Goal: Task Accomplishment & Management: Manage account settings

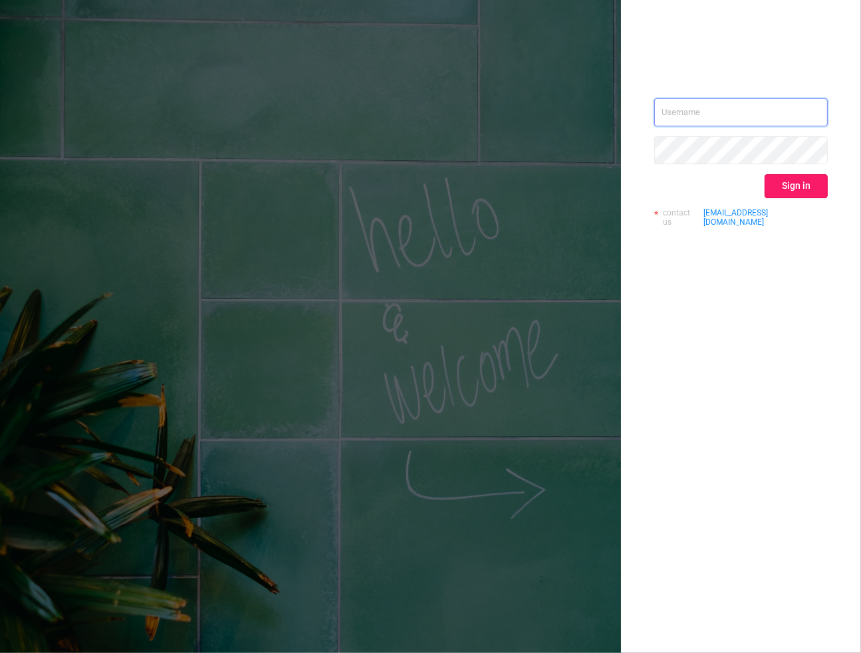
type input "kirill@protected.media"
click at [782, 188] on button "Sign in" at bounding box center [795, 186] width 63 height 24
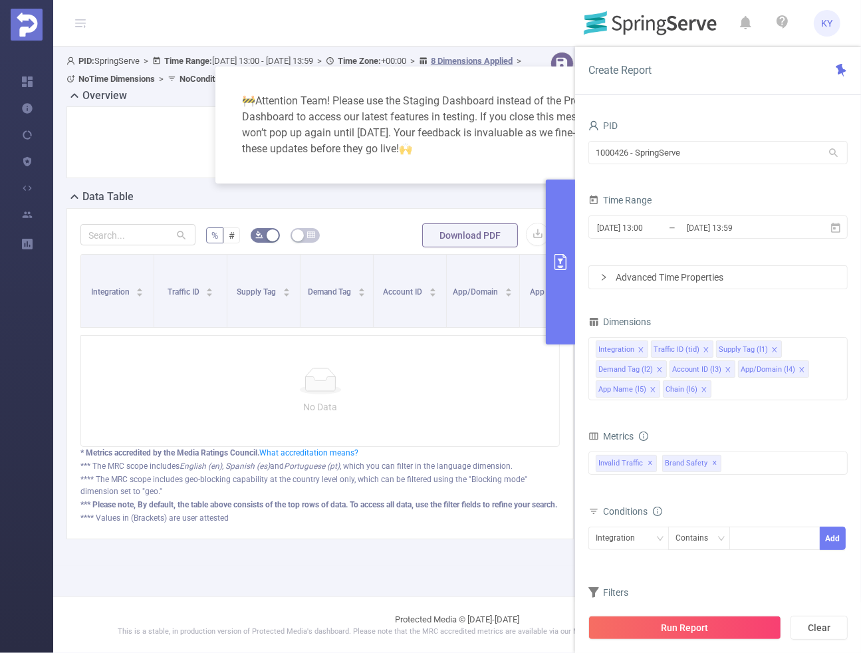
click at [520, 101] on div "🚧 Attention Team! Please use the Staging Dashboard instead of the Production Da…" at bounding box center [430, 124] width 399 height 85
click at [572, 270] on button "primary" at bounding box center [560, 261] width 29 height 165
click at [576, 211] on div "PID 1000426 - SpringServe 1000426 - SpringServe Time Range 2025-09-23 13:00 _ 2…" at bounding box center [718, 389] width 286 height 573
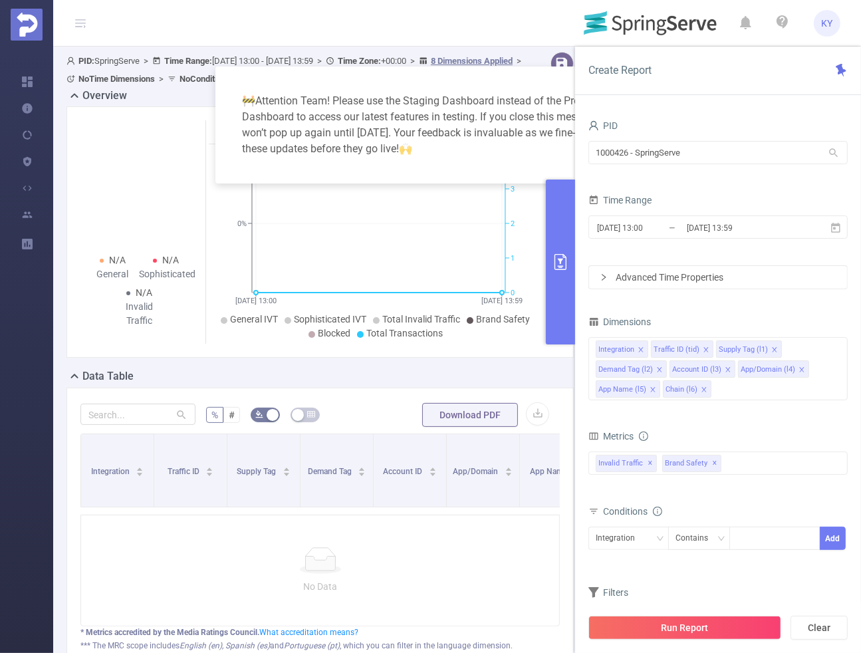
click at [576, 233] on div "PID 1000426 - SpringServe 1000426 - SpringServe Time Range 2025-09-23 13:00 _ 2…" at bounding box center [718, 389] width 286 height 573
click at [566, 251] on button "primary" at bounding box center [560, 261] width 29 height 165
click at [564, 247] on button "primary" at bounding box center [560, 261] width 29 height 165
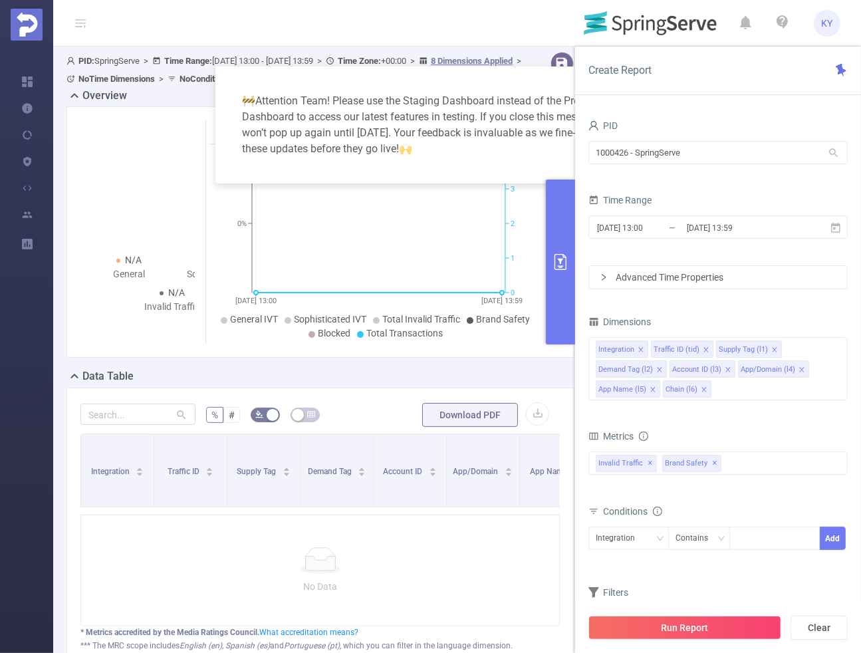
click at [564, 247] on button "primary" at bounding box center [560, 261] width 29 height 165
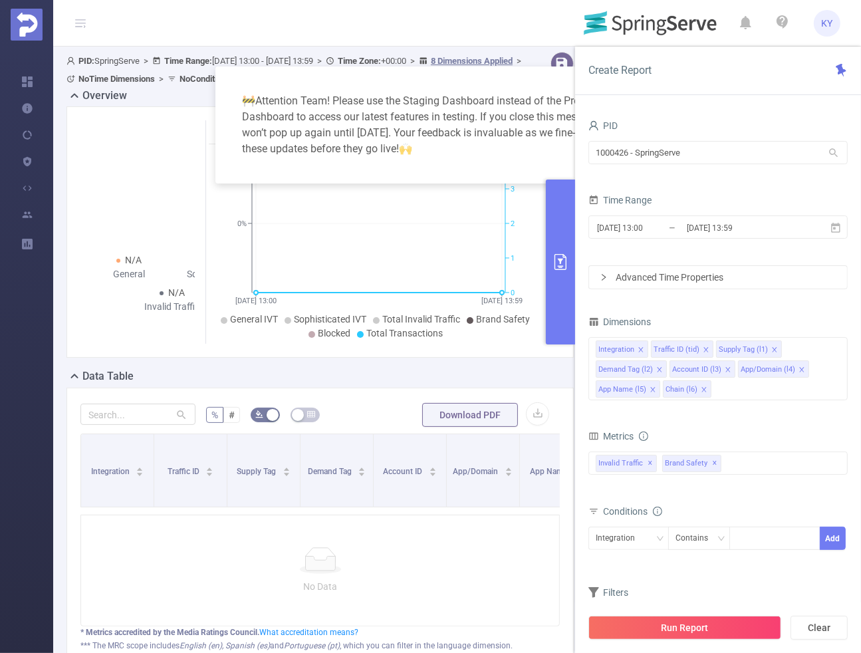
click at [564, 247] on button "primary" at bounding box center [560, 261] width 29 height 165
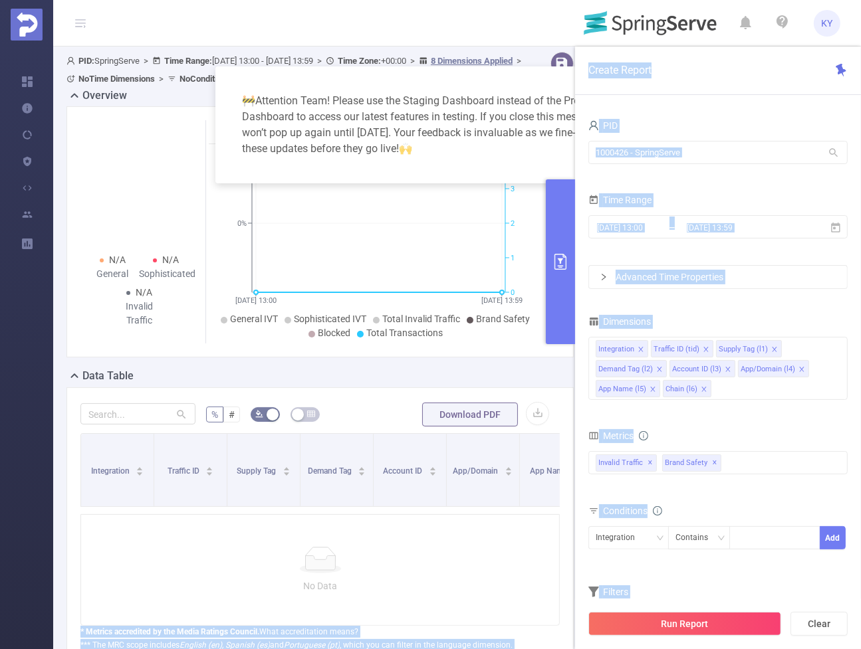
drag, startPoint x: 855, startPoint y: 643, endPoint x: 891, endPoint y: 615, distance: 45.4
click at [860, 615] on html "KY Overview Help Center (New) Usage Notification Blocking Policy Integrations U…" at bounding box center [430, 324] width 861 height 649
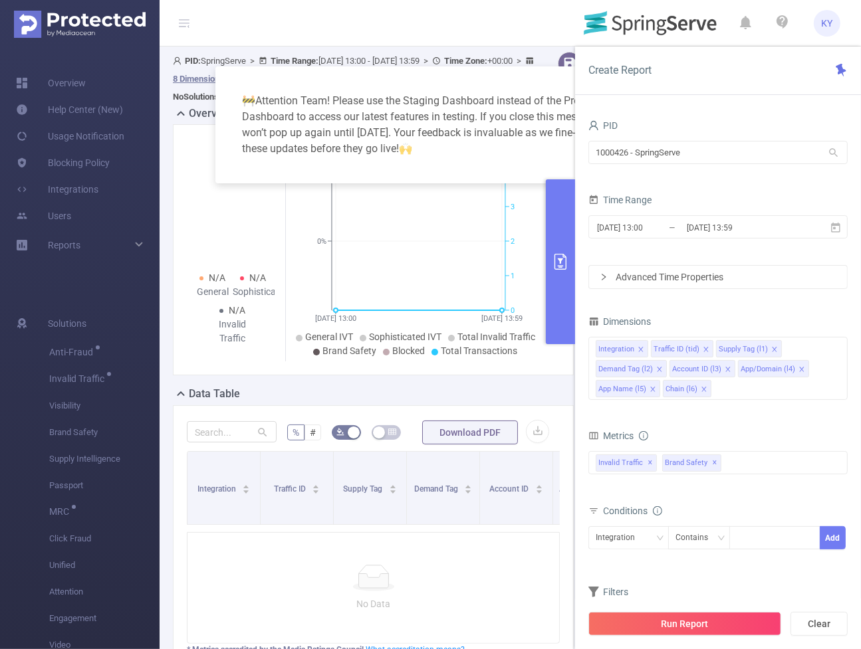
drag, startPoint x: 768, startPoint y: 430, endPoint x: 645, endPoint y: 344, distance: 149.9
click at [766, 429] on div "Metrics" at bounding box center [717, 438] width 259 height 22
click at [568, 259] on icon "primary" at bounding box center [560, 262] width 16 height 16
click at [546, 261] on button "primary" at bounding box center [560, 261] width 29 height 165
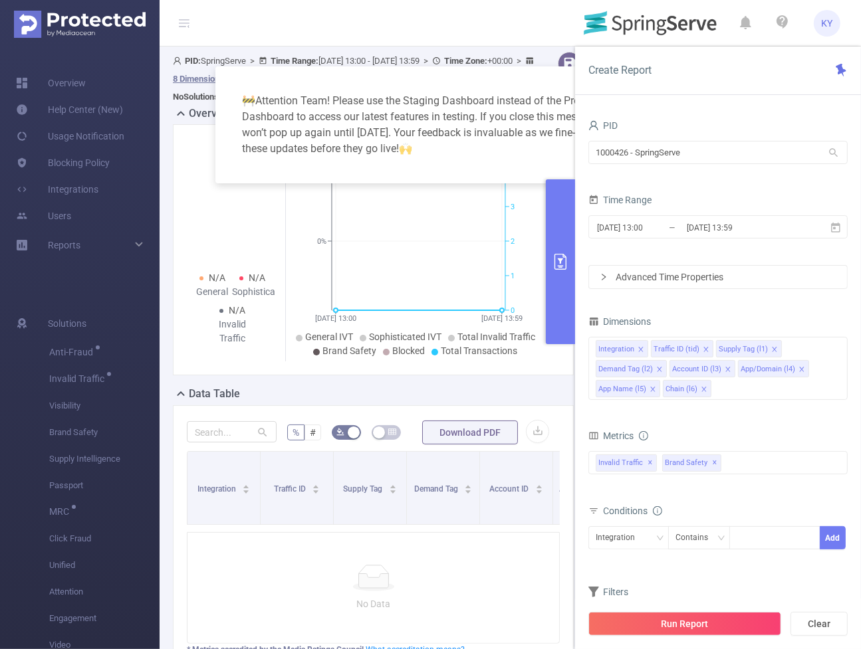
click at [546, 261] on button "primary" at bounding box center [560, 261] width 29 height 165
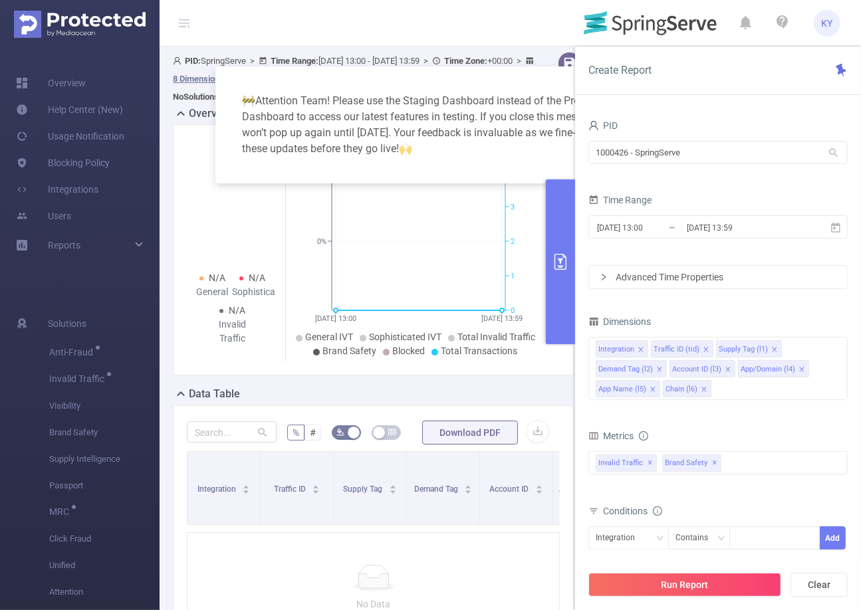
drag, startPoint x: 573, startPoint y: 264, endPoint x: 544, endPoint y: 267, distance: 29.4
click at [573, 264] on button "primary" at bounding box center [560, 261] width 29 height 165
click at [544, 267] on div "🚧 Attention Team! Please use the Staging Dashboard instead of the Production Da…" at bounding box center [430, 305] width 861 height 610
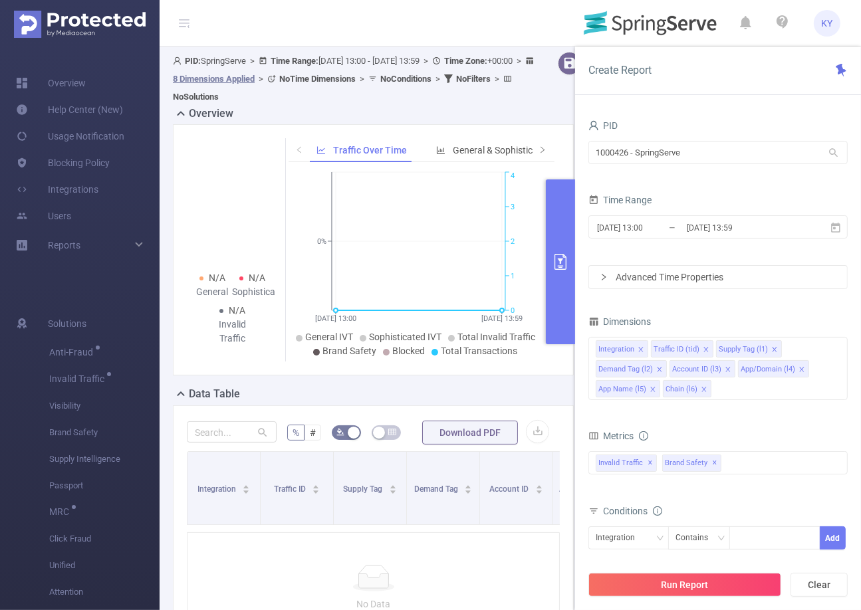
click at [562, 258] on icon "primary" at bounding box center [560, 262] width 12 height 16
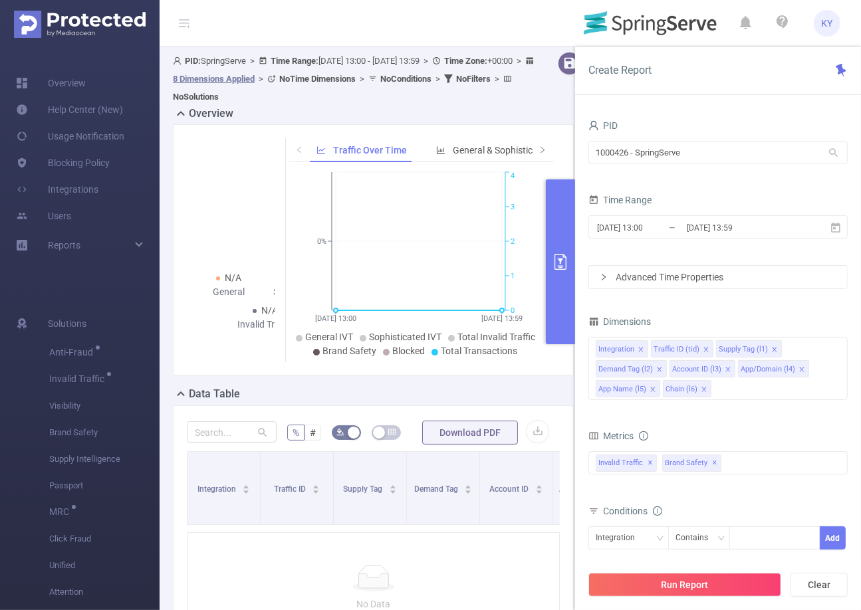
click at [562, 258] on icon "primary" at bounding box center [560, 262] width 12 height 16
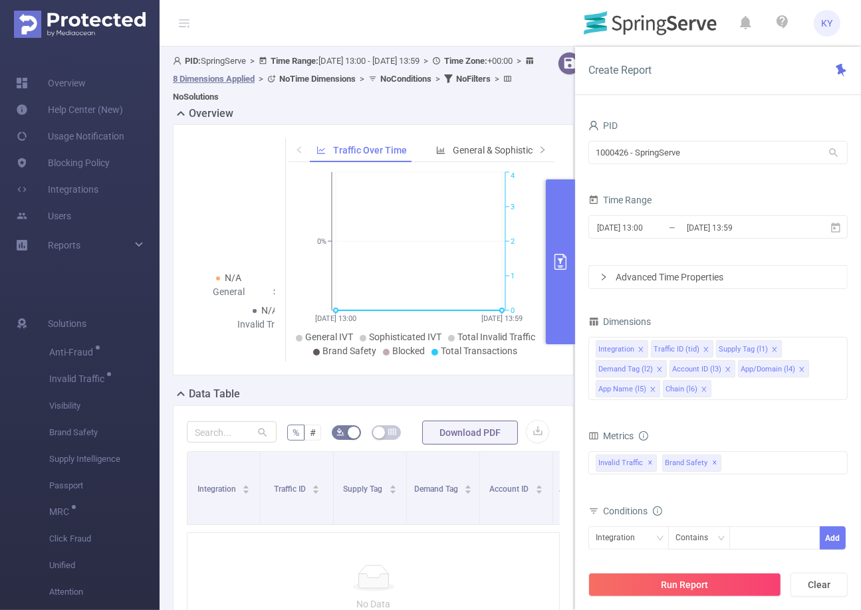
click at [760, 609] on div "Run Report Clear" at bounding box center [718, 585] width 286 height 51
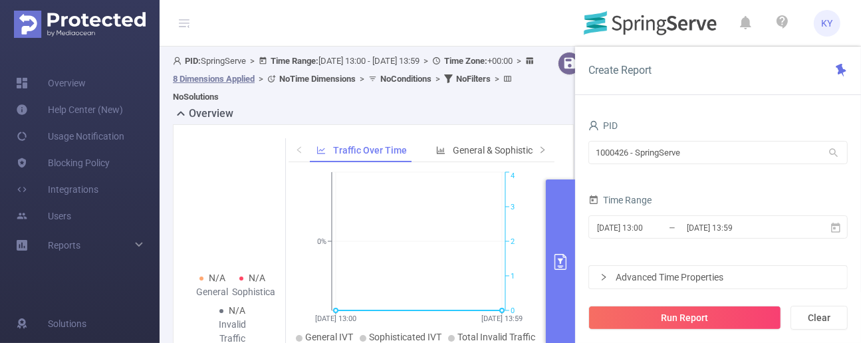
click at [574, 215] on button "primary" at bounding box center [560, 261] width 29 height 165
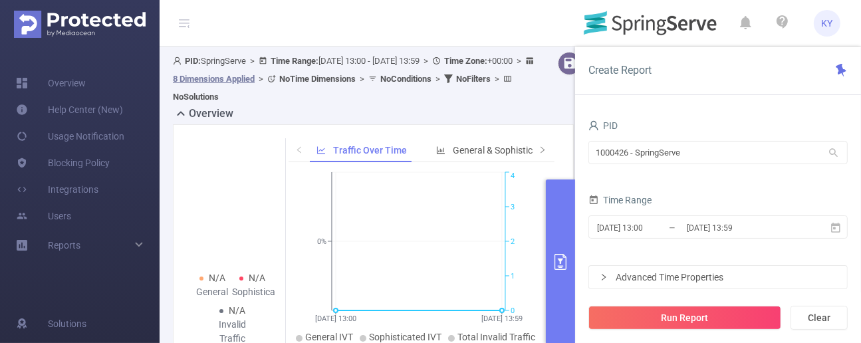
click at [732, 89] on div "Create Report" at bounding box center [718, 71] width 286 height 49
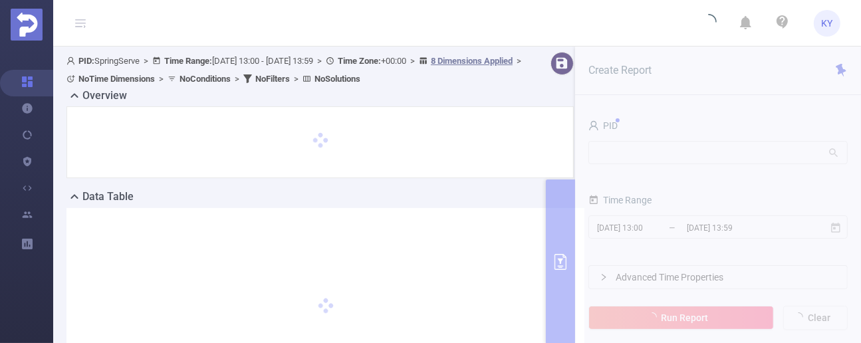
click at [677, 180] on section "PID: SpringServe > Time Range: [DATE] 13:00 - [DATE] 13:59 > Time Zone: +00:00 …" at bounding box center [456, 240] width 807 height 387
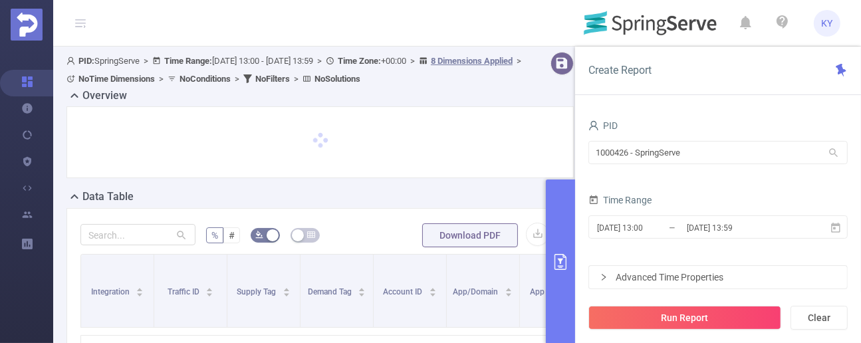
click at [559, 228] on button "primary" at bounding box center [560, 261] width 29 height 165
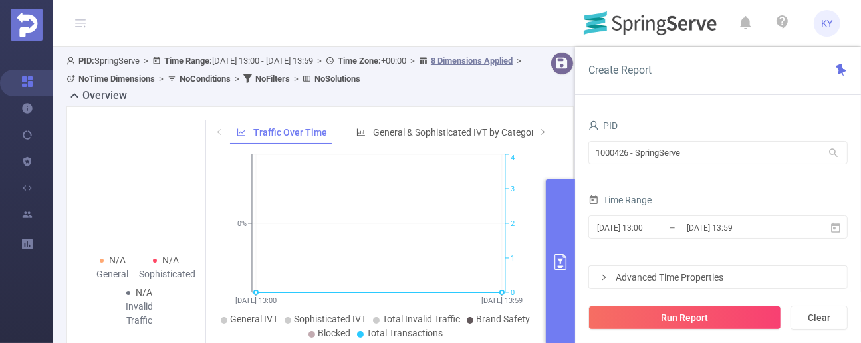
click at [564, 227] on button "primary" at bounding box center [560, 261] width 29 height 165
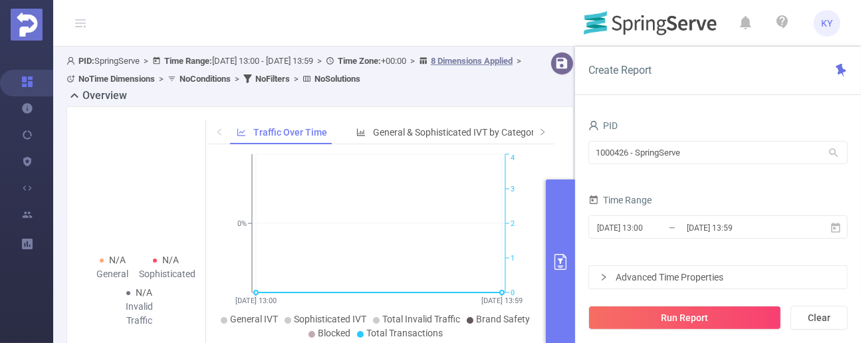
click at [567, 230] on button "primary" at bounding box center [560, 261] width 29 height 165
click at [566, 230] on button "primary" at bounding box center [560, 261] width 29 height 165
click at [570, 228] on button "primary" at bounding box center [560, 261] width 29 height 165
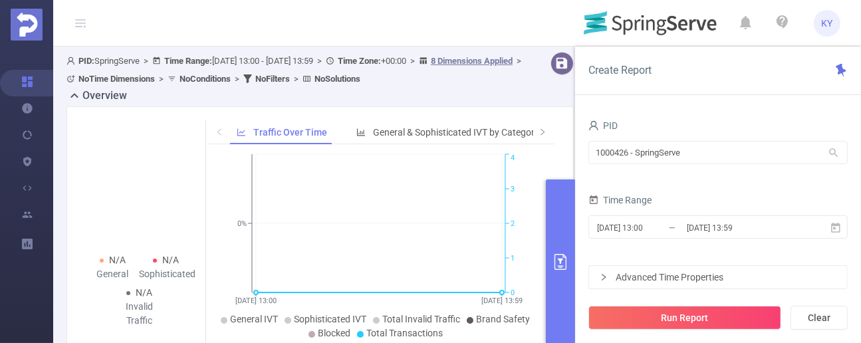
click at [570, 228] on button "primary" at bounding box center [560, 261] width 29 height 165
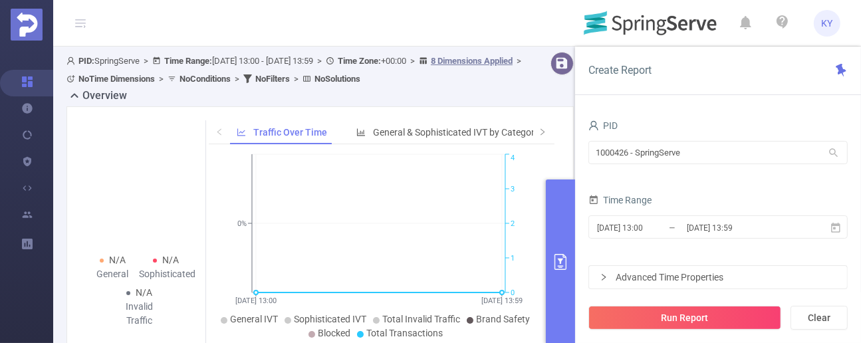
click at [570, 228] on button "primary" at bounding box center [560, 261] width 29 height 165
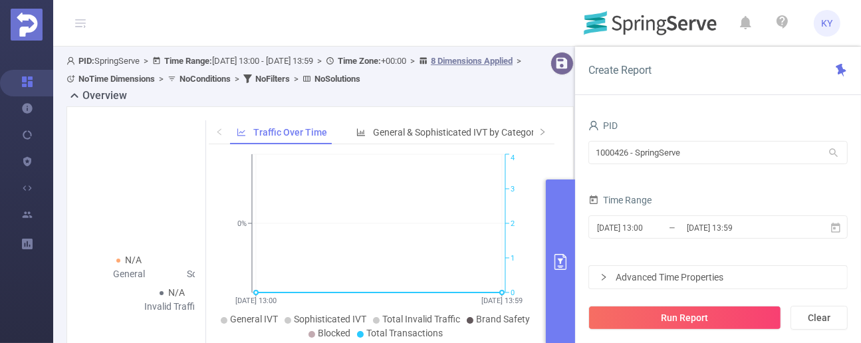
click at [570, 228] on button "primary" at bounding box center [560, 261] width 29 height 165
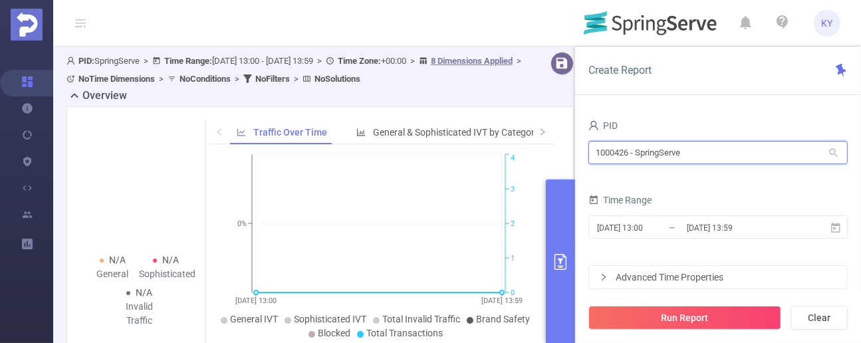
click at [700, 150] on input "1000426 - SpringServe" at bounding box center [717, 152] width 259 height 23
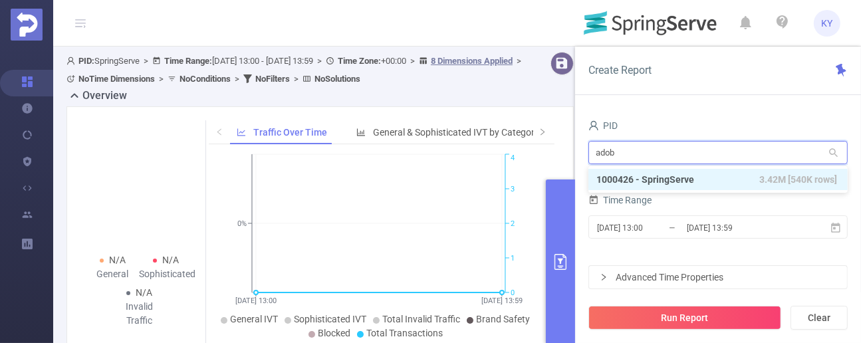
type input "adobe"
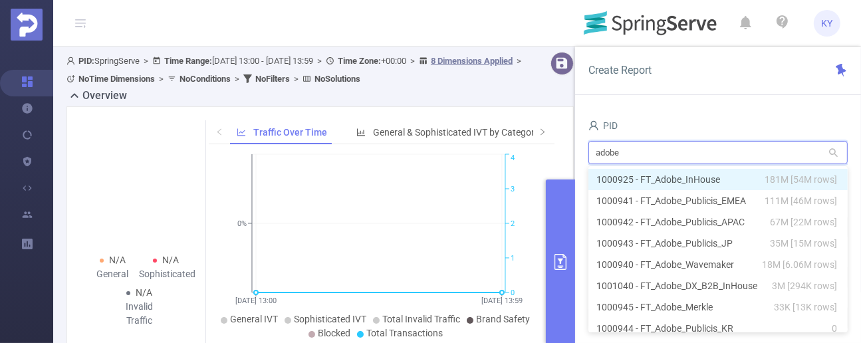
click at [740, 175] on li "1000925 - FT_Adobe_InHouse 181M [54M rows]" at bounding box center [717, 179] width 259 height 21
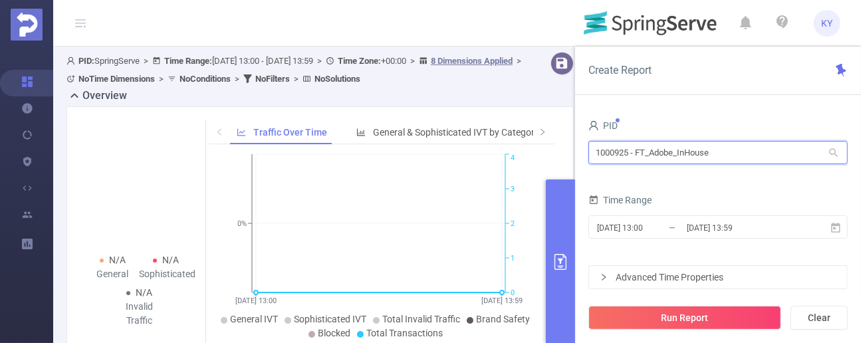
click at [732, 156] on input "1000925 - FT_Adobe_InHouse" at bounding box center [717, 152] width 259 height 23
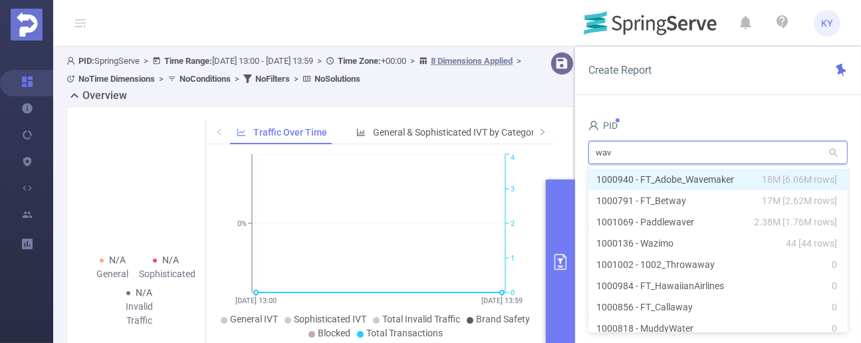
type input "wave"
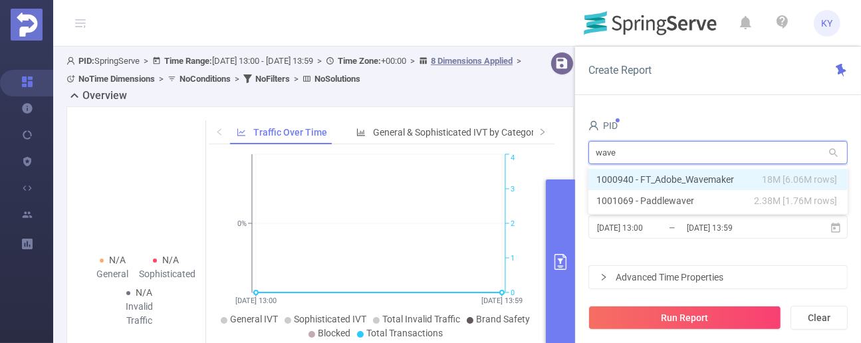
click at [736, 182] on li "1000940 - FT_Adobe_Wavemaker 18M [6.06M rows]" at bounding box center [717, 179] width 259 height 21
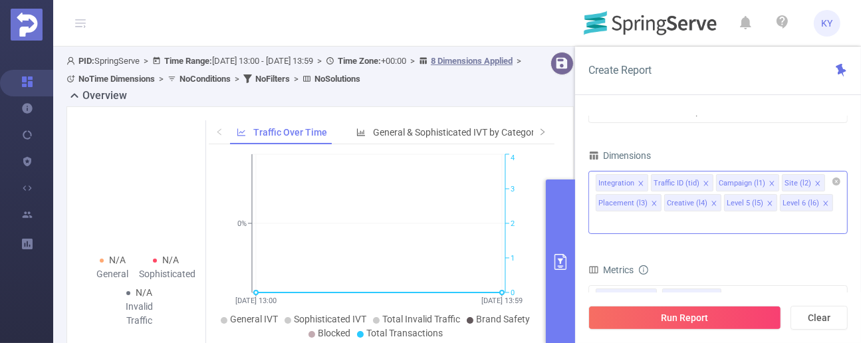
drag, startPoint x: 819, startPoint y: 203, endPoint x: 805, endPoint y: 205, distance: 13.4
click at [822, 204] on icon "icon: close" at bounding box center [825, 203] width 7 height 7
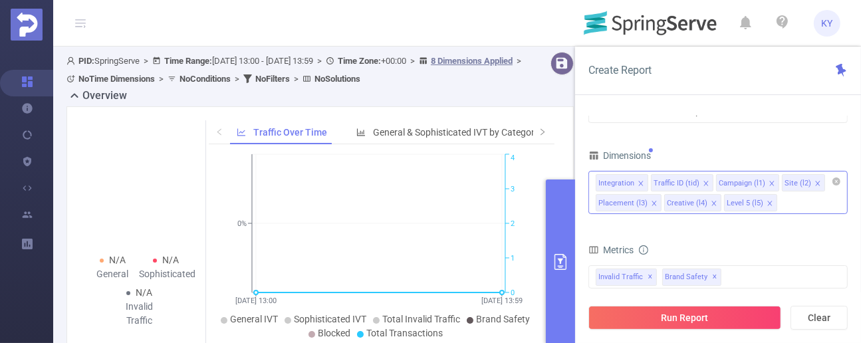
click at [769, 205] on li "Level 5 (l5)" at bounding box center [750, 202] width 53 height 17
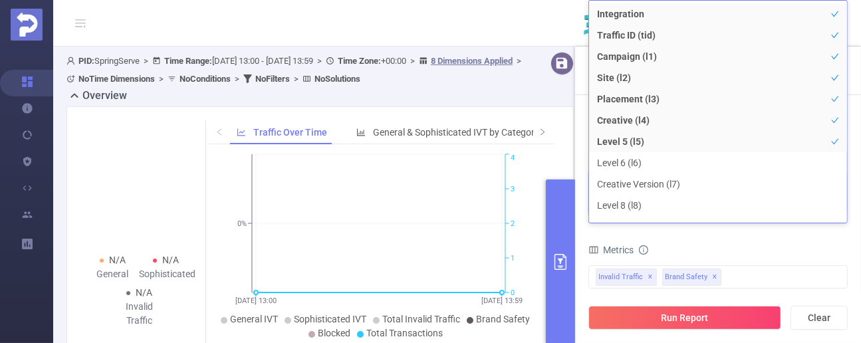
click at [764, 245] on div "Metrics" at bounding box center [717, 252] width 259 height 22
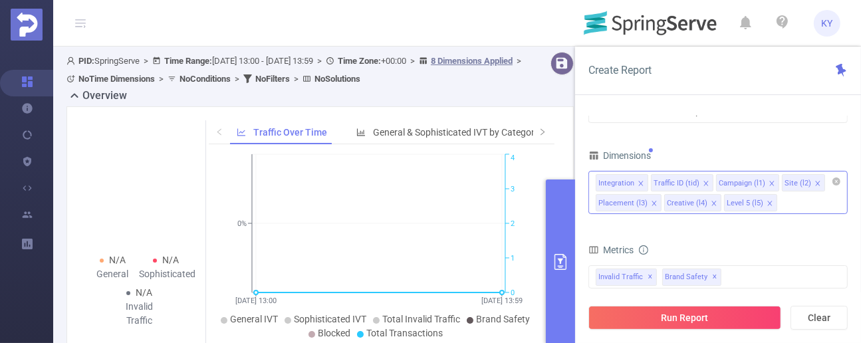
click at [769, 201] on li "Level 5 (l5)" at bounding box center [750, 202] width 53 height 17
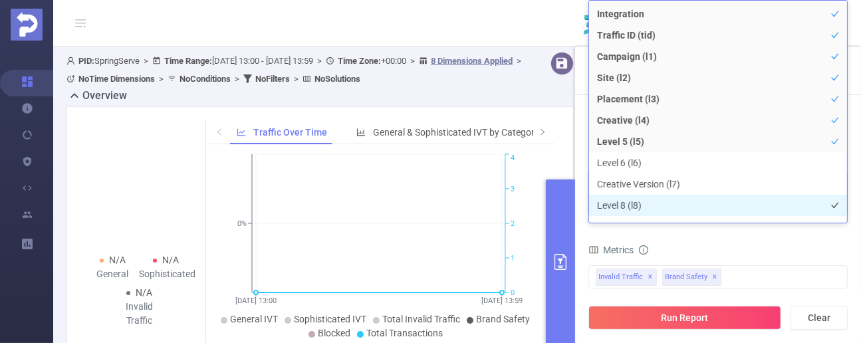
click at [766, 201] on li "Level 8 (l8)" at bounding box center [718, 205] width 258 height 21
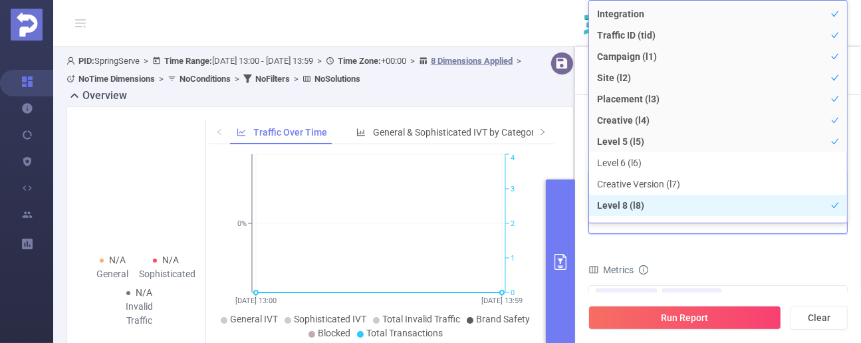
scroll to position [35, 0]
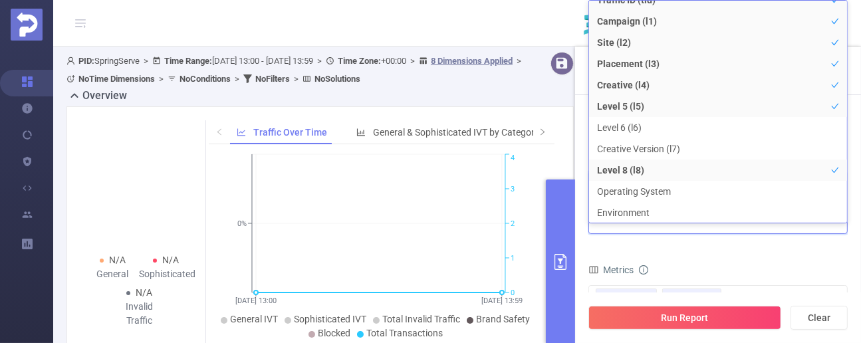
click at [756, 235] on form "Dimensions Integration Traffic ID (tid) Campaign (l1) Site (l2) Placement (l3) …" at bounding box center [717, 314] width 259 height 336
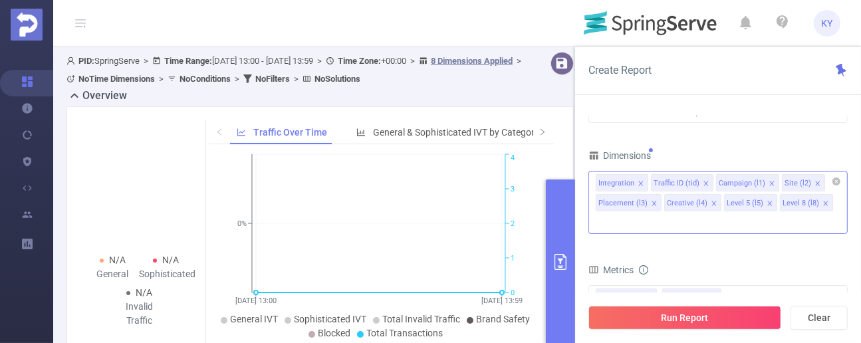
click at [768, 202] on icon "icon: close" at bounding box center [769, 203] width 7 height 7
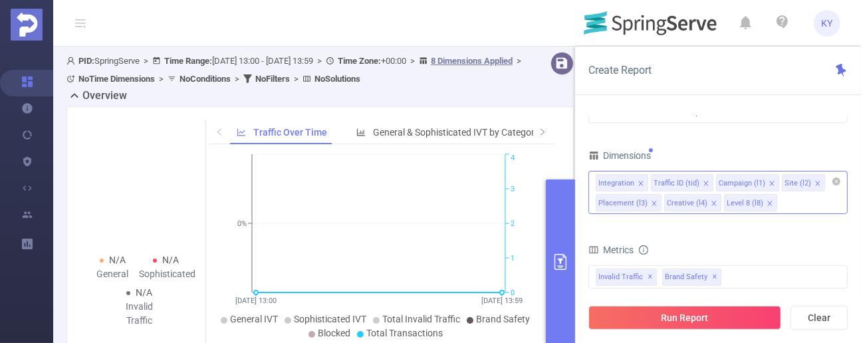
click at [766, 203] on icon "icon: close" at bounding box center [769, 203] width 7 height 7
click at [712, 202] on icon "icon: close" at bounding box center [713, 203] width 7 height 7
click at [637, 203] on div "Placement (l3)" at bounding box center [622, 203] width 49 height 17
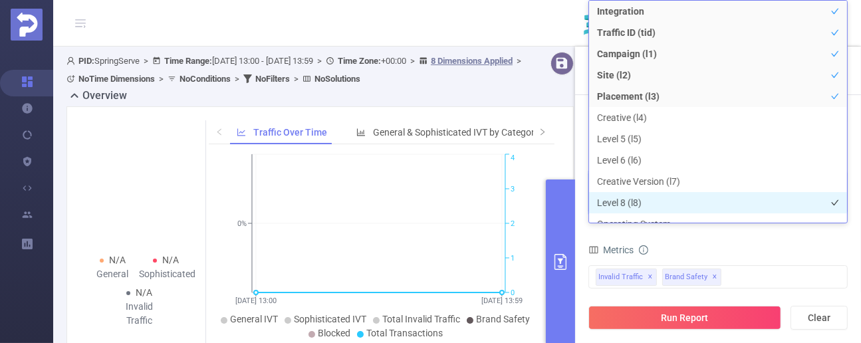
click at [647, 203] on li "Level 8 (l8)" at bounding box center [718, 202] width 258 height 21
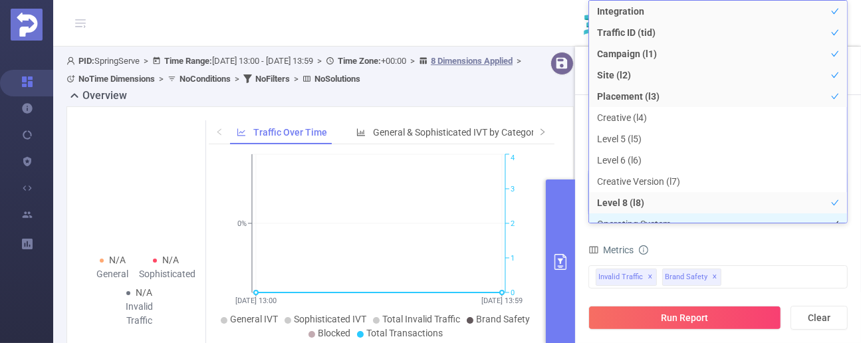
scroll to position [15, 0]
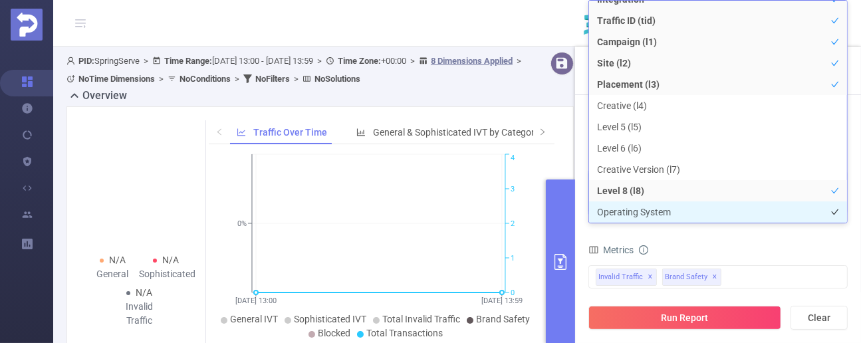
click at [659, 205] on li "Operating System" at bounding box center [718, 211] width 258 height 21
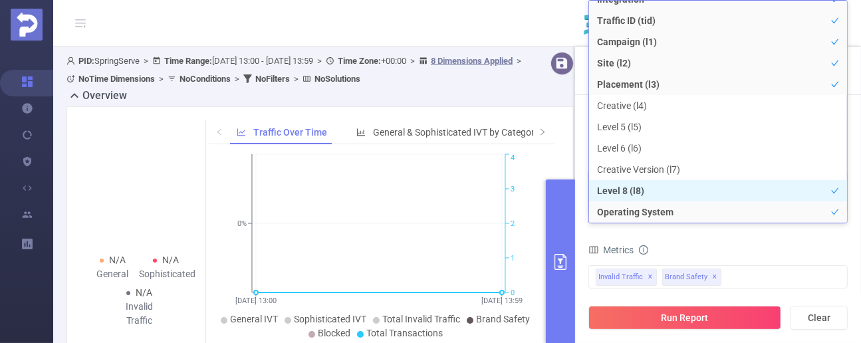
click at [657, 196] on li "Level 8 (l8)" at bounding box center [718, 190] width 258 height 21
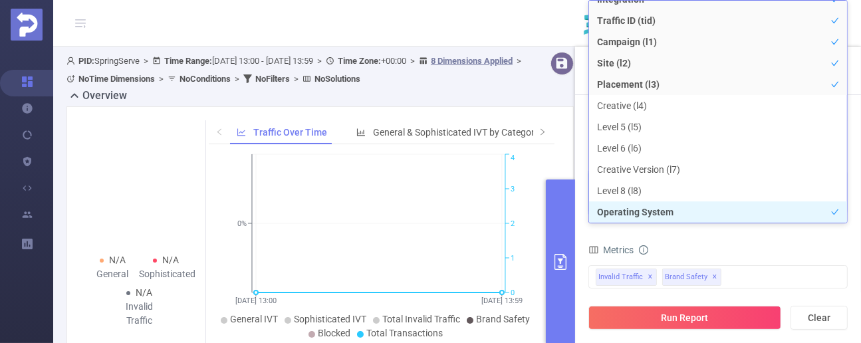
click at [667, 213] on li "Operating System" at bounding box center [718, 211] width 258 height 21
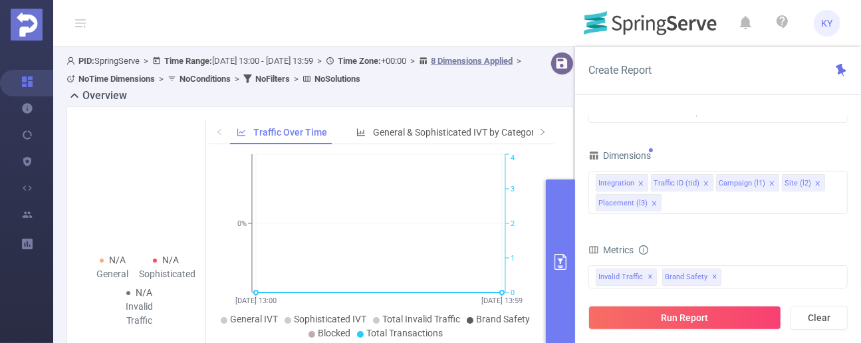
click at [690, 243] on div "Metrics" at bounding box center [717, 252] width 259 height 22
click at [653, 205] on icon "icon: close" at bounding box center [654, 203] width 7 height 7
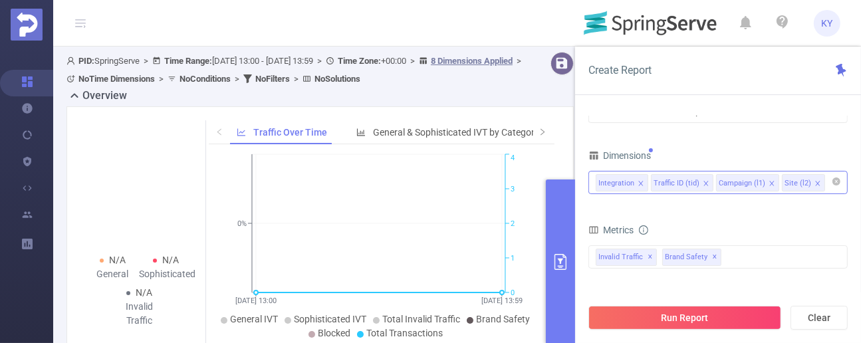
click at [661, 205] on form "Dimensions Integration Traffic ID (tid) Campaign (l1) Site (l2) Metrics total T…" at bounding box center [717, 294] width 259 height 296
click at [827, 181] on input at bounding box center [830, 182] width 7 height 17
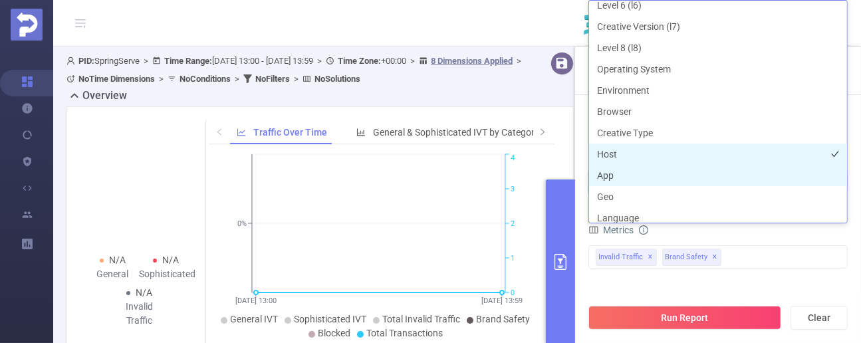
click at [679, 154] on li "Host" at bounding box center [718, 154] width 258 height 21
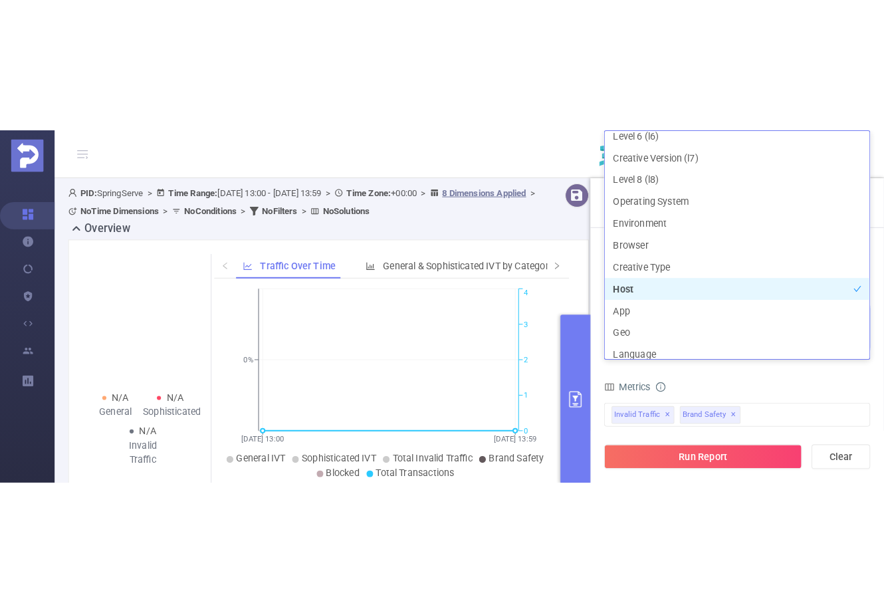
scroll to position [185, 0]
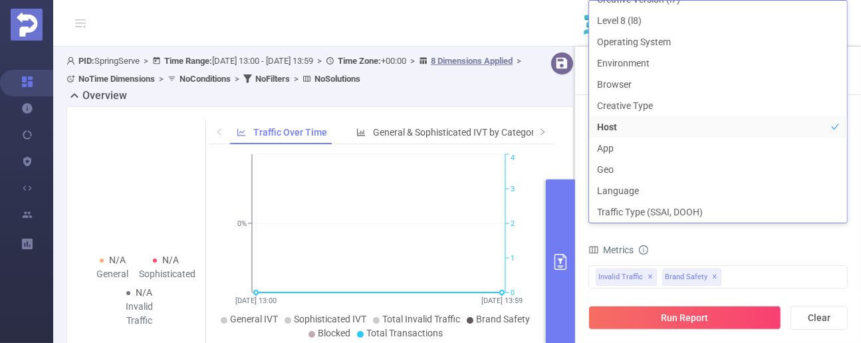
click at [745, 244] on div "Metrics" at bounding box center [717, 252] width 259 height 22
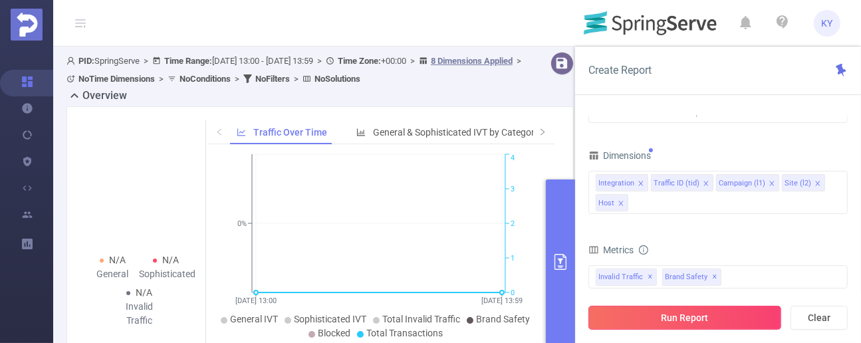
click at [736, 324] on button "Run Report" at bounding box center [684, 318] width 193 height 24
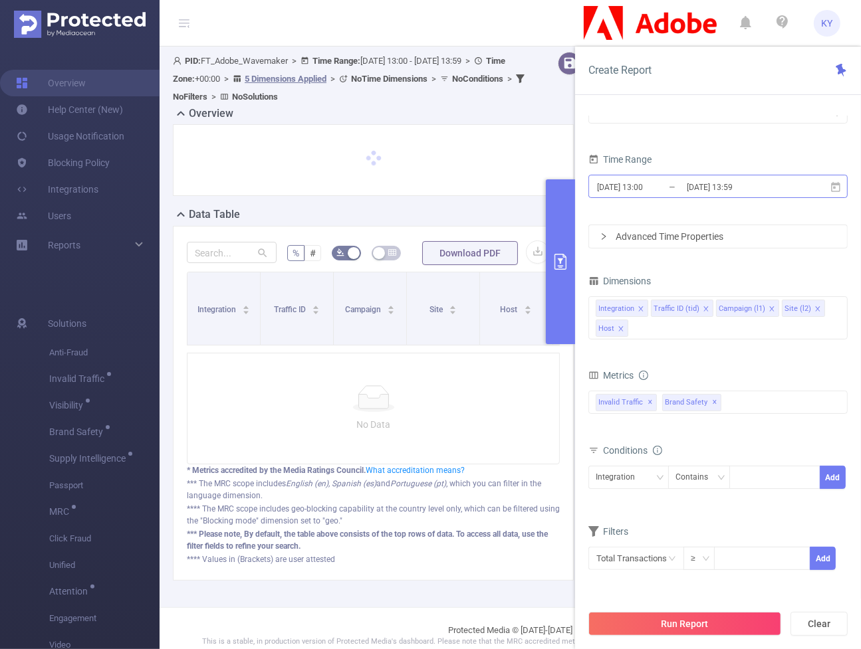
click at [744, 185] on input "2025-09-23 13:59" at bounding box center [739, 187] width 108 height 18
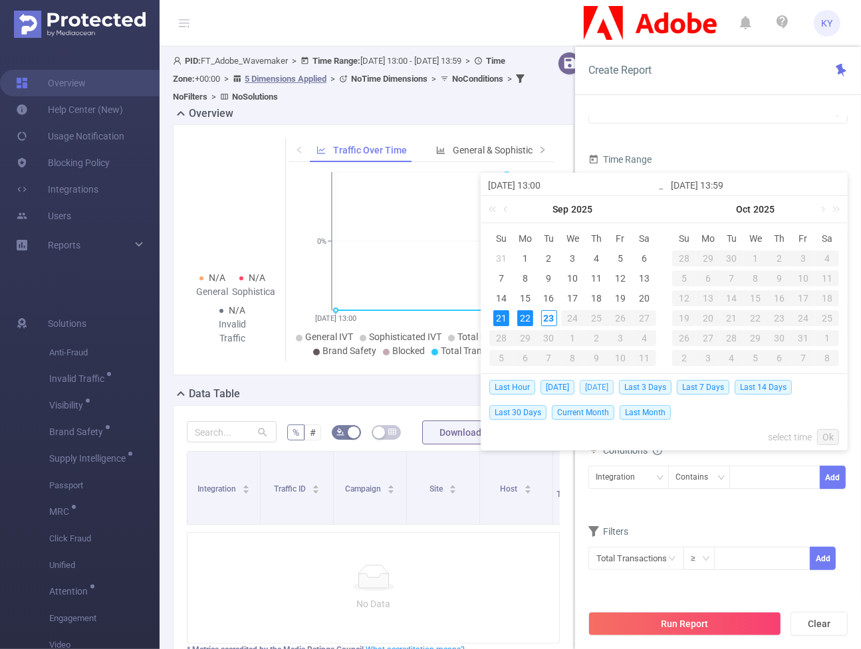
click at [582, 342] on span "Yesterday" at bounding box center [597, 387] width 34 height 15
type input "[DATE] 00:00"
type input "[DATE] 23:59"
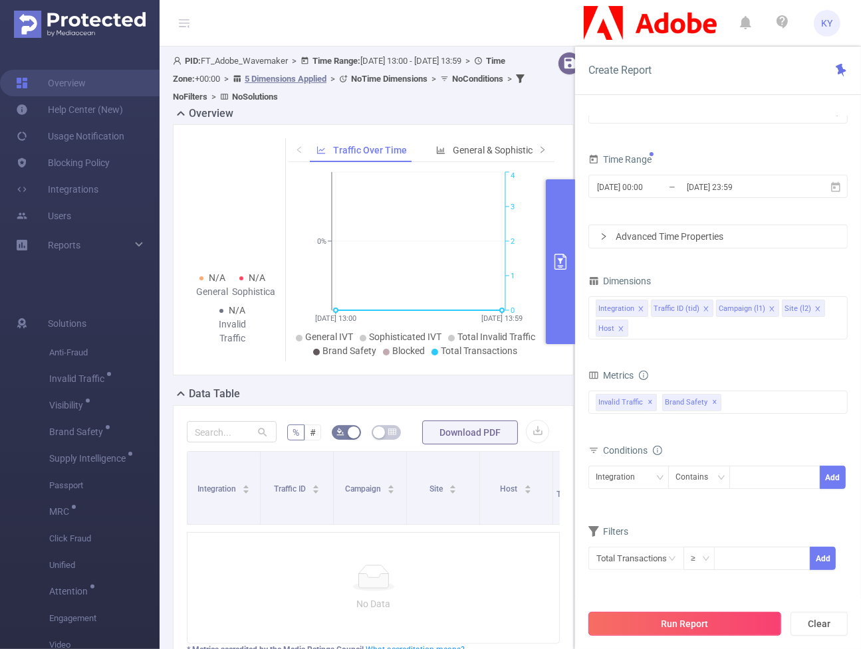
click at [730, 342] on button "Run Report" at bounding box center [684, 624] width 193 height 24
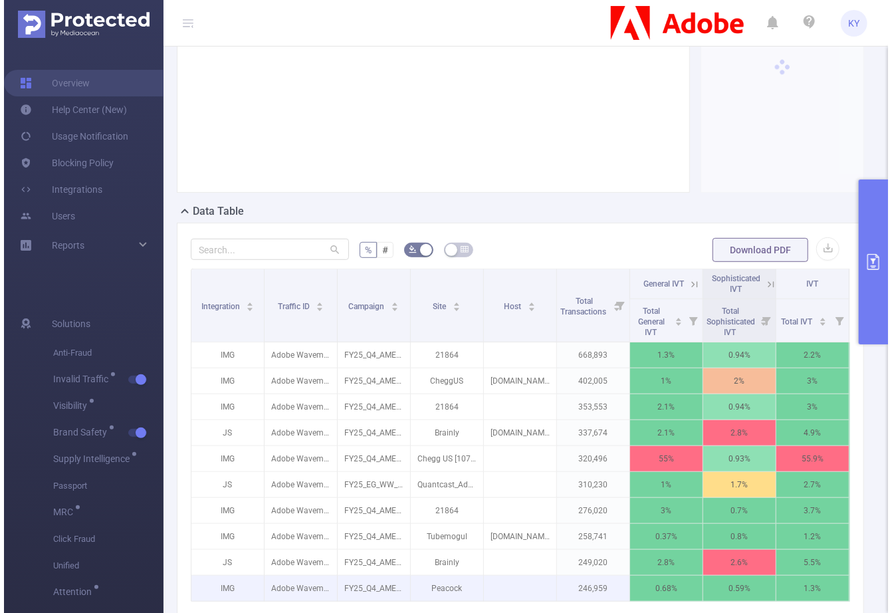
scroll to position [264, 0]
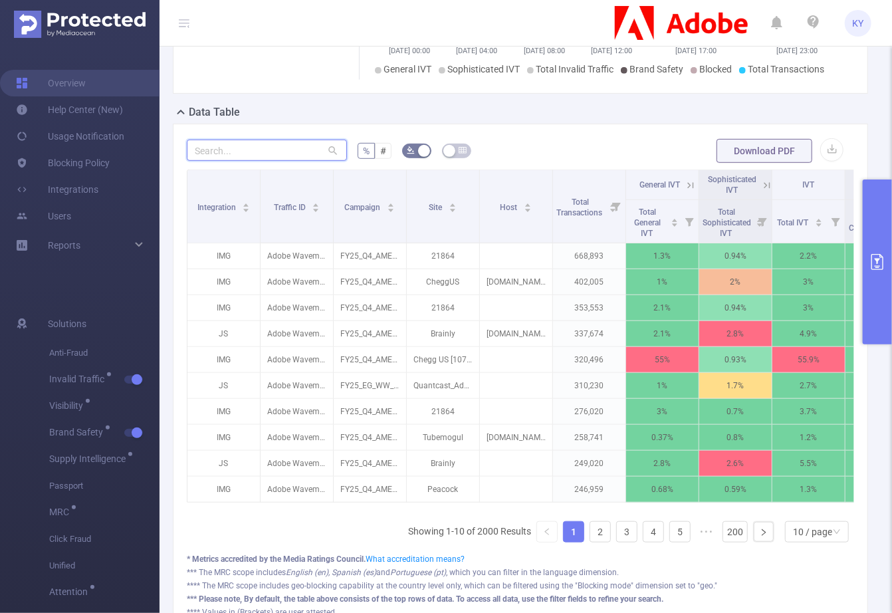
click at [263, 145] on input "text" at bounding box center [267, 150] width 160 height 21
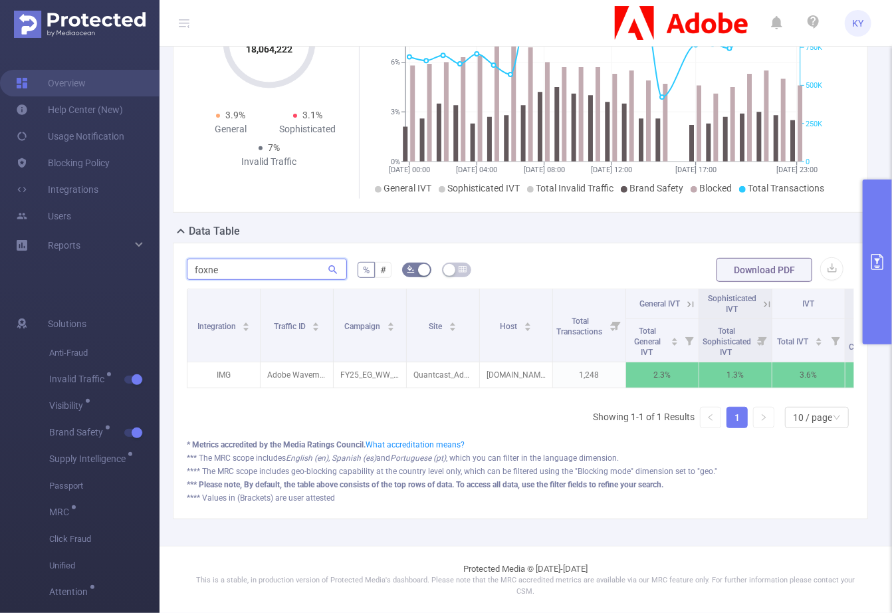
scroll to position [151, 0]
type input "foxnews"
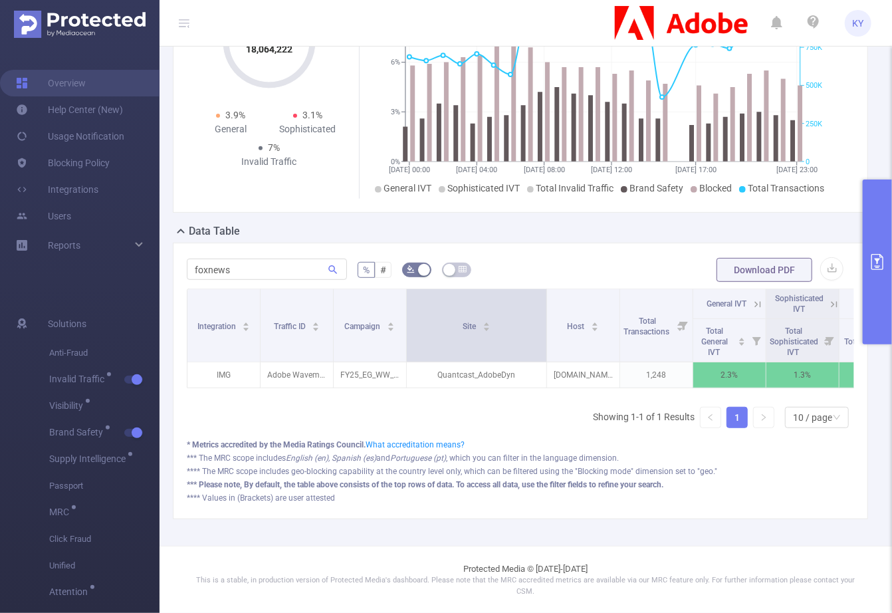
drag, startPoint x: 476, startPoint y: 304, endPoint x: 544, endPoint y: 310, distance: 67.3
click at [544, 310] on span at bounding box center [546, 325] width 7 height 72
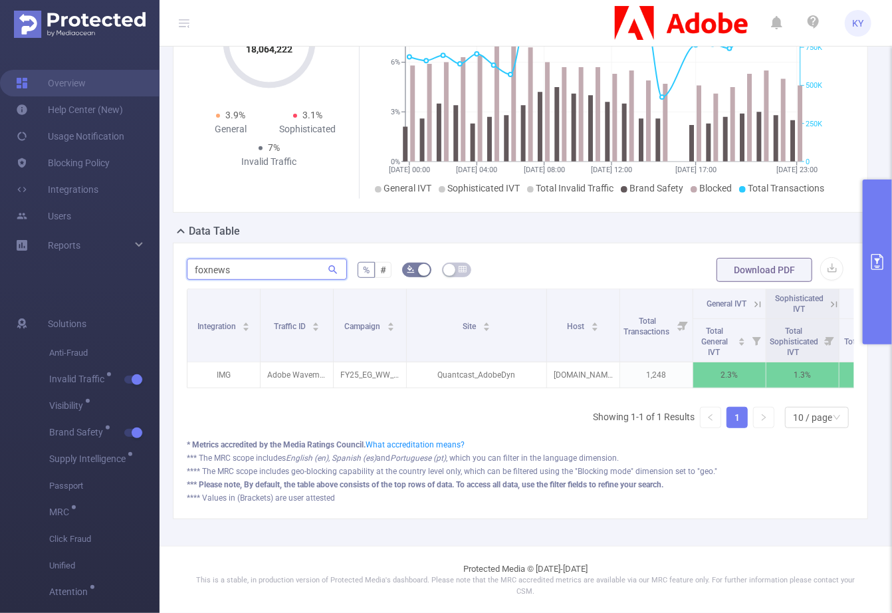
click at [215, 263] on input "foxnews" at bounding box center [267, 269] width 160 height 21
click at [225, 261] on input "foxnews" at bounding box center [267, 269] width 160 height 21
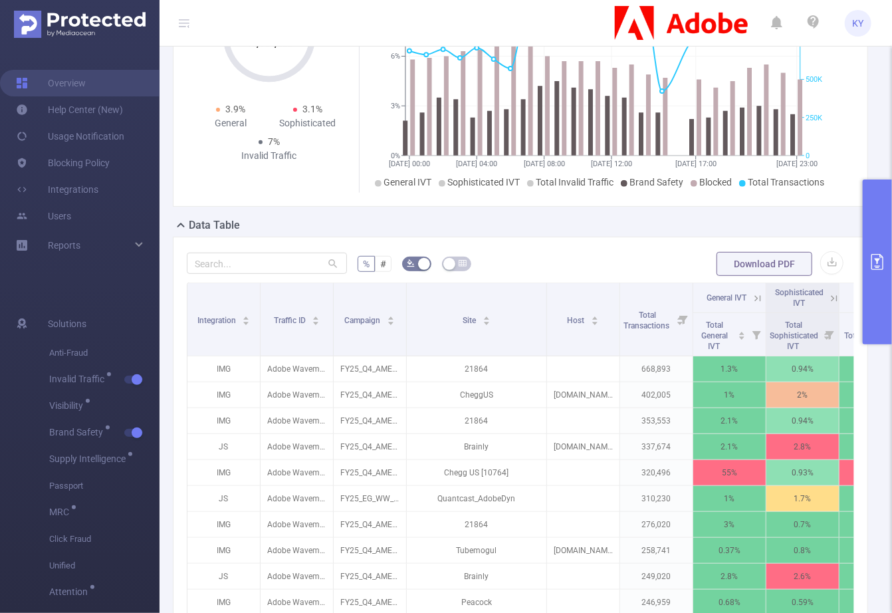
click at [762, 296] on icon at bounding box center [758, 298] width 12 height 12
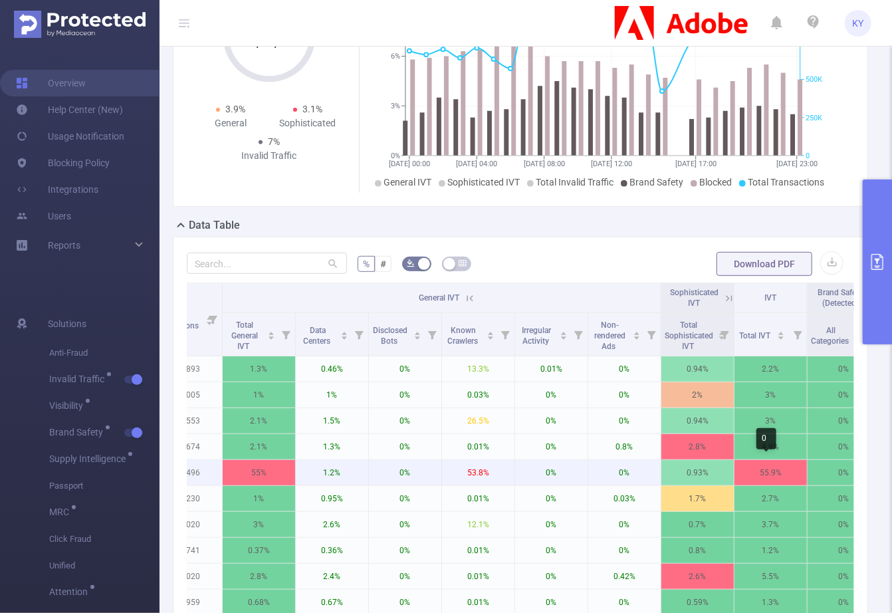
scroll to position [0, 702]
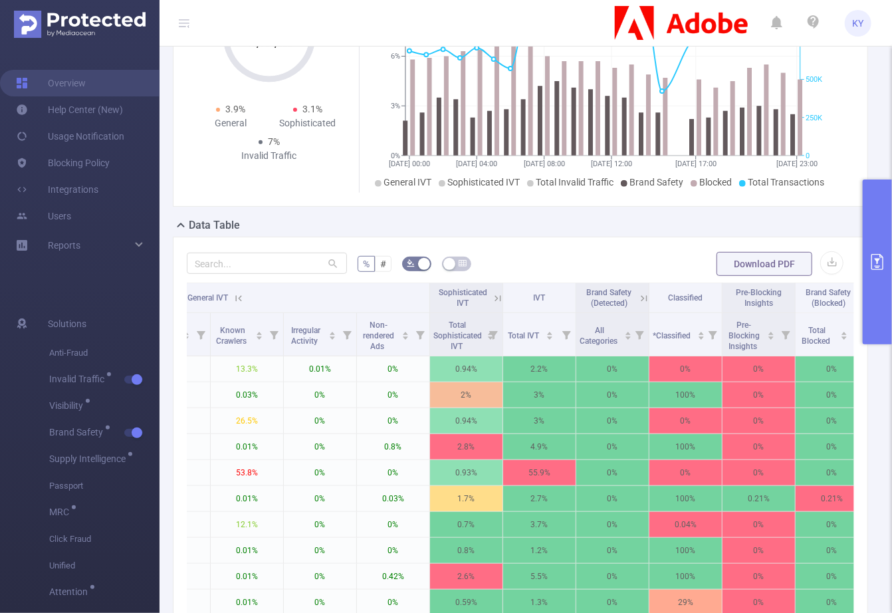
click at [484, 291] on span "Sophisticated IVT" at bounding box center [463, 298] width 49 height 20
click at [492, 293] on icon at bounding box center [498, 298] width 12 height 12
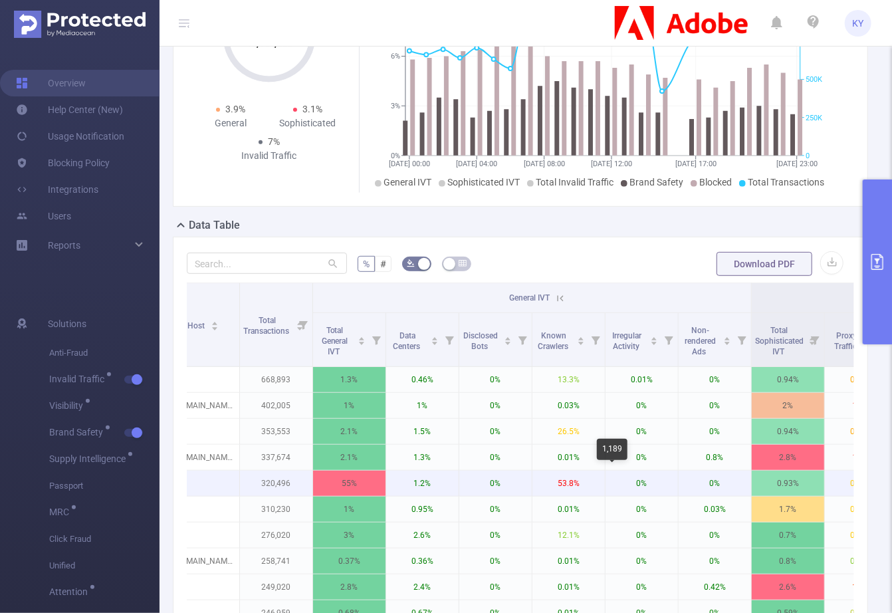
scroll to position [0, 0]
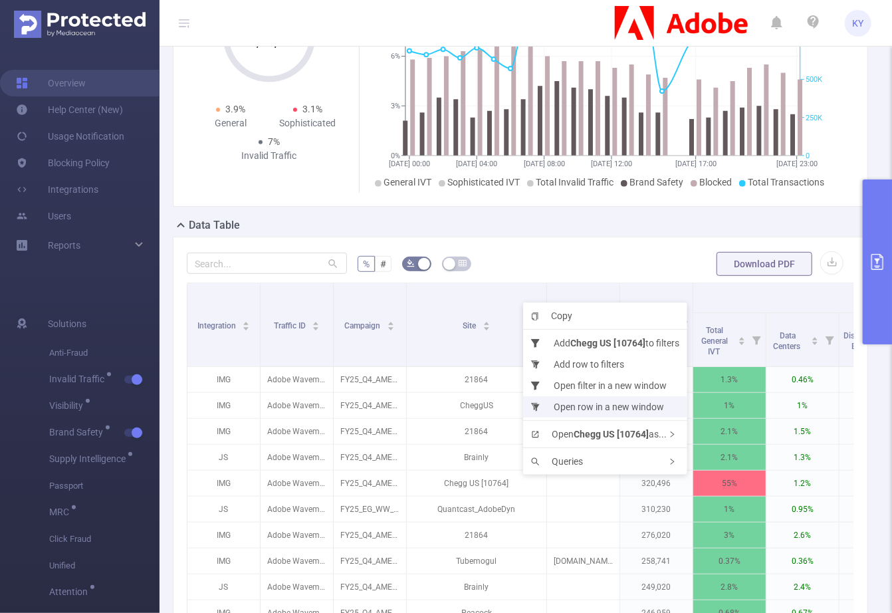
click at [609, 342] on li "Open row in a new window" at bounding box center [605, 406] width 164 height 21
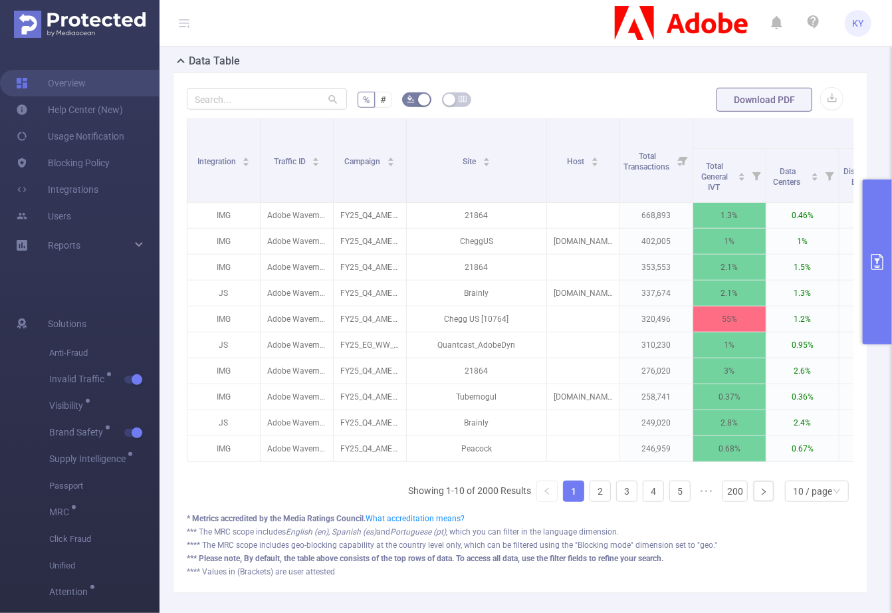
scroll to position [303, 0]
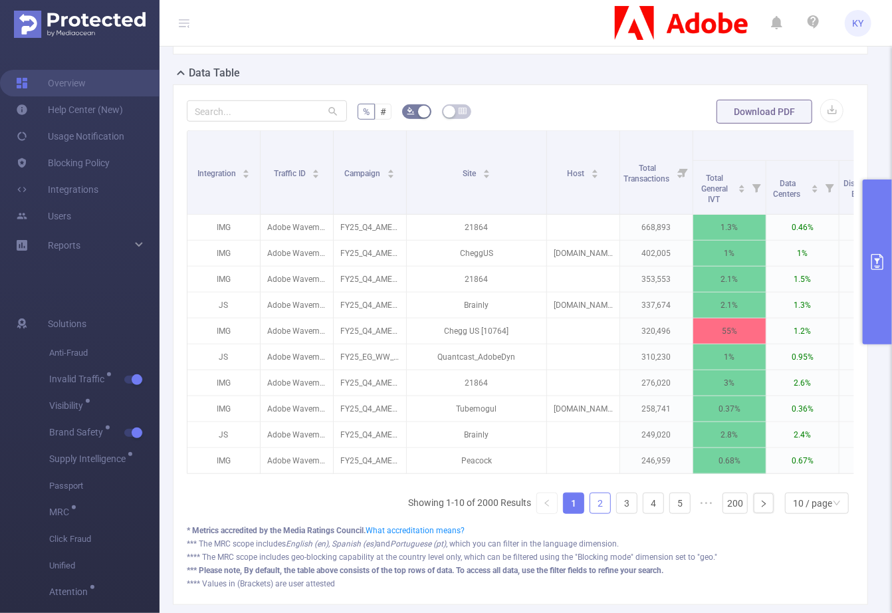
click at [591, 342] on link "2" at bounding box center [600, 503] width 20 height 20
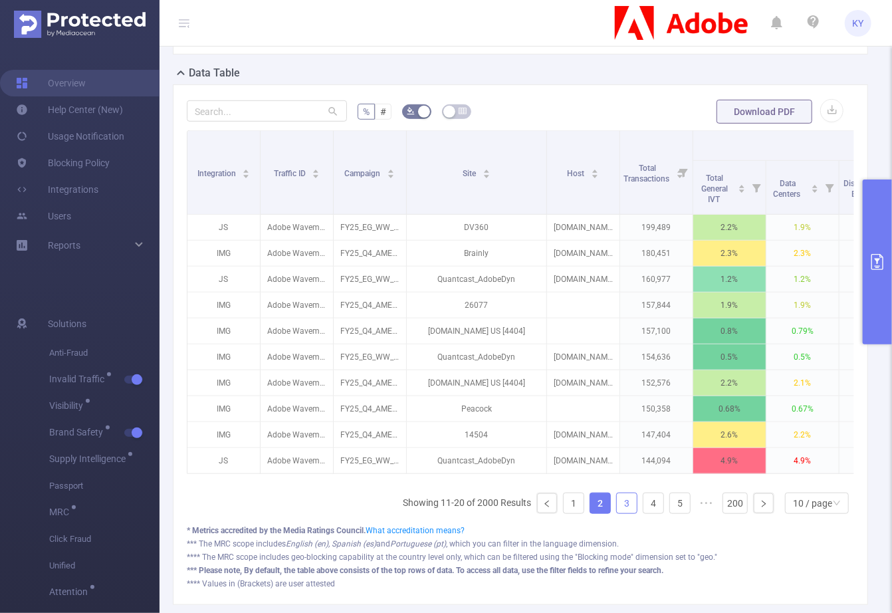
click at [621, 342] on link "3" at bounding box center [627, 503] width 20 height 20
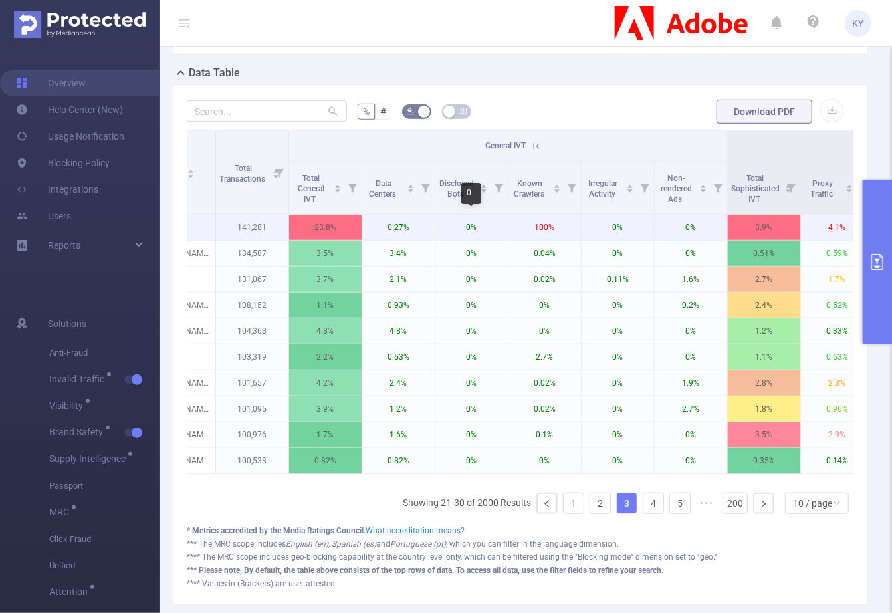
scroll to position [0, 0]
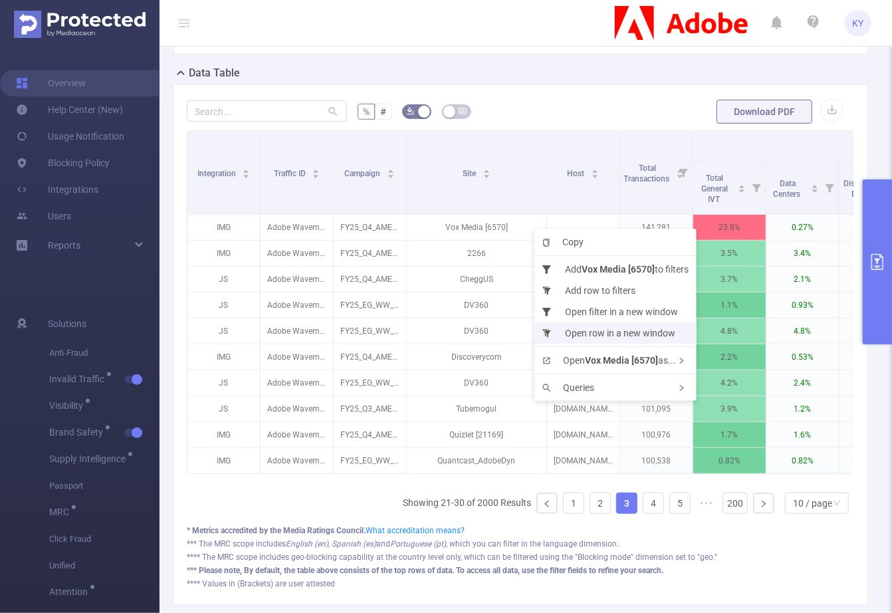
click at [588, 334] on li "Open row in a new window" at bounding box center [615, 332] width 162 height 21
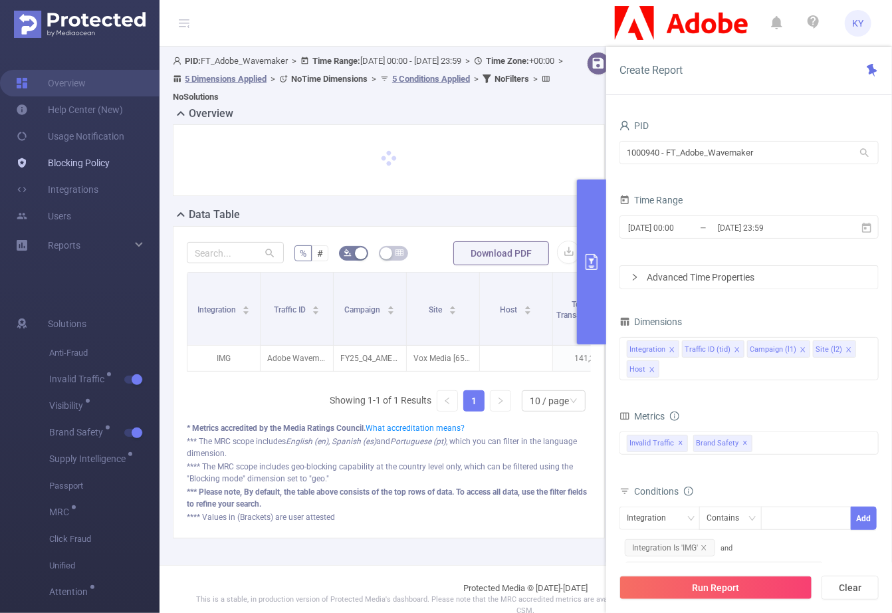
click at [70, 160] on link "Blocking Policy" at bounding box center [63, 163] width 94 height 27
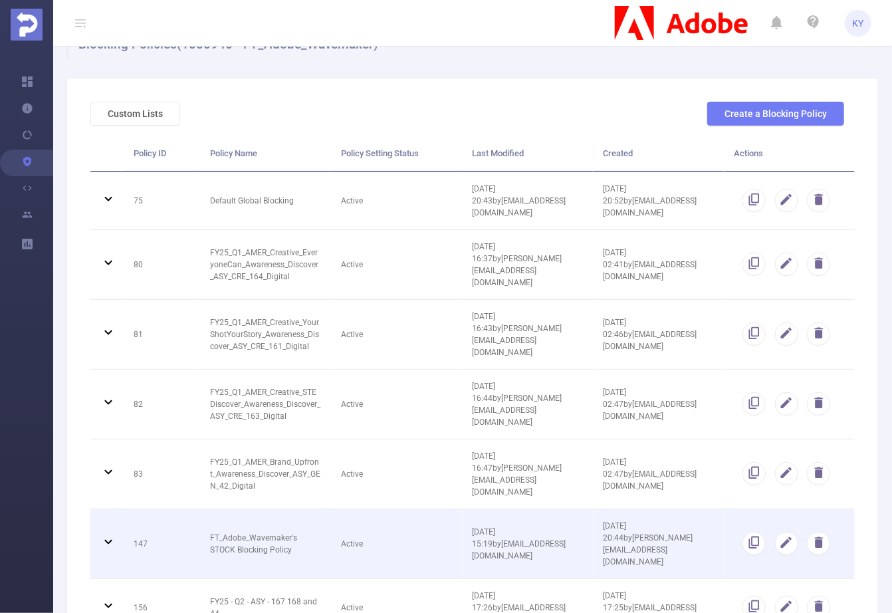
scroll to position [91, 0]
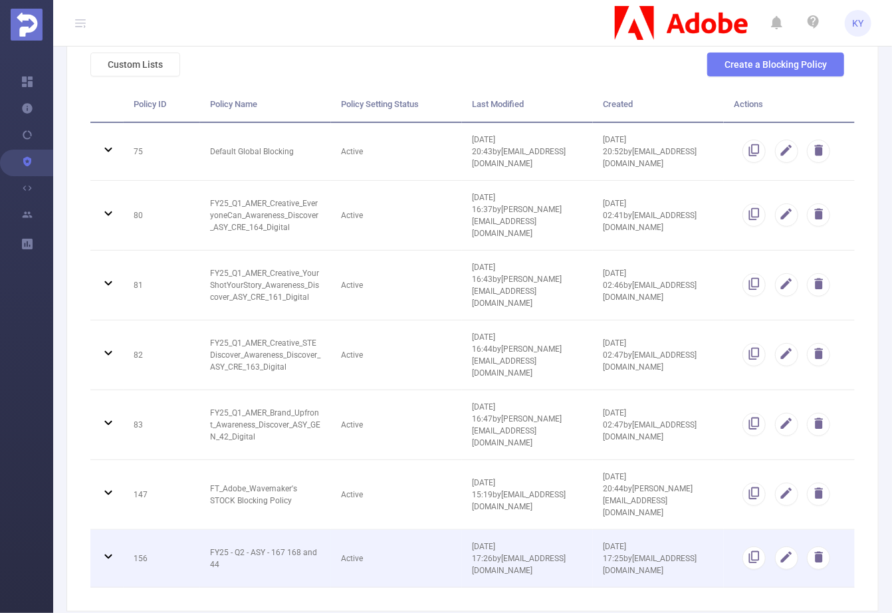
click at [369, 530] on td "Active" at bounding box center [396, 559] width 131 height 58
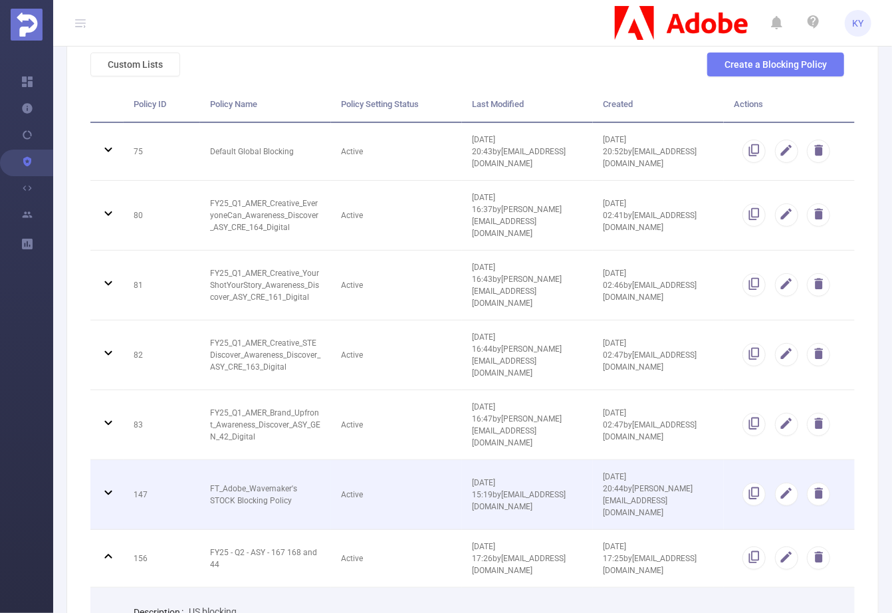
click at [388, 460] on td "Active" at bounding box center [396, 495] width 131 height 70
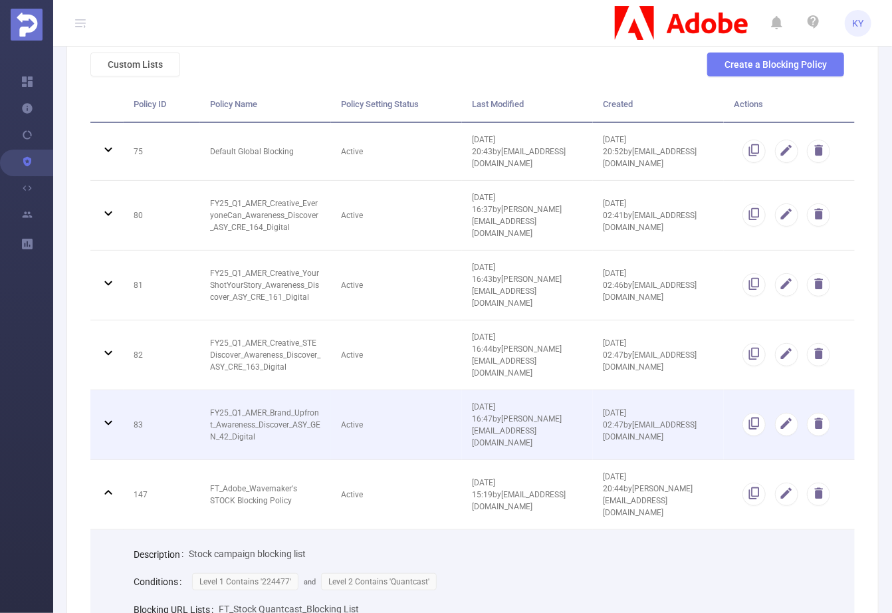
click at [388, 390] on td "Active" at bounding box center [396, 425] width 131 height 70
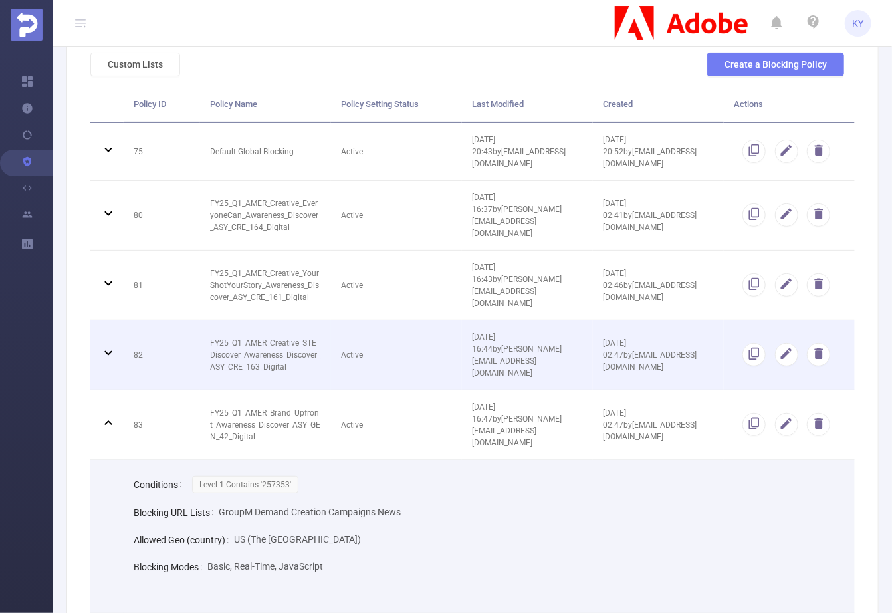
click at [407, 320] on td "Active" at bounding box center [396, 355] width 131 height 70
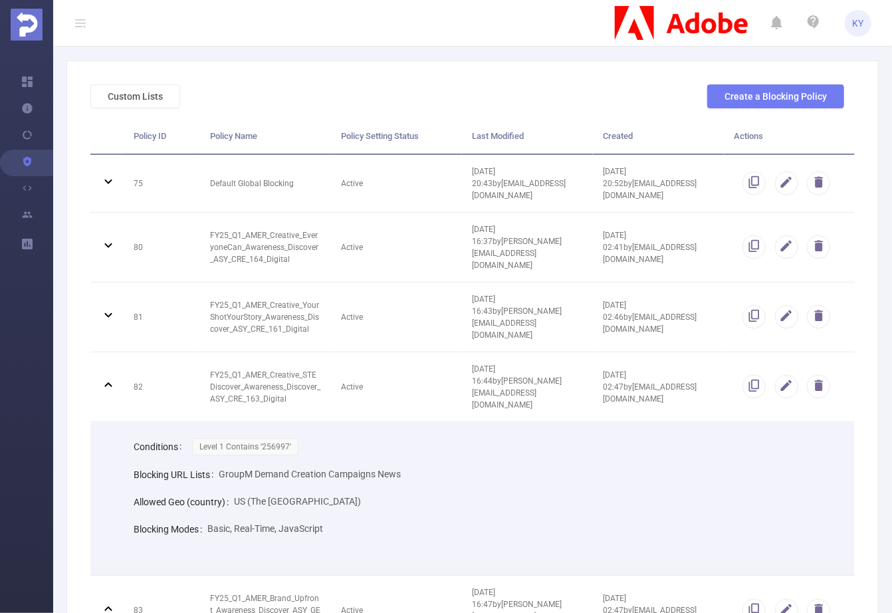
scroll to position [0, 0]
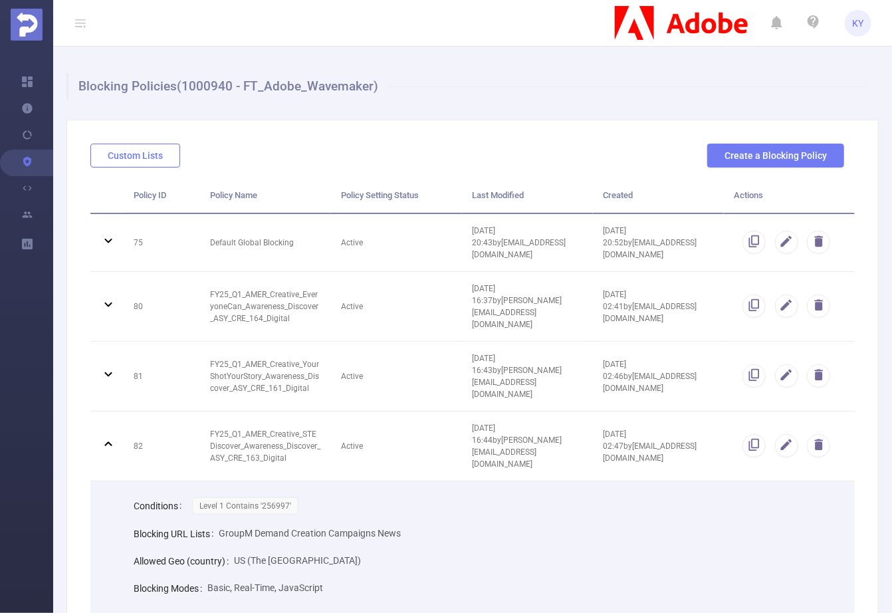
click at [146, 156] on button "Custom Lists" at bounding box center [135, 156] width 90 height 24
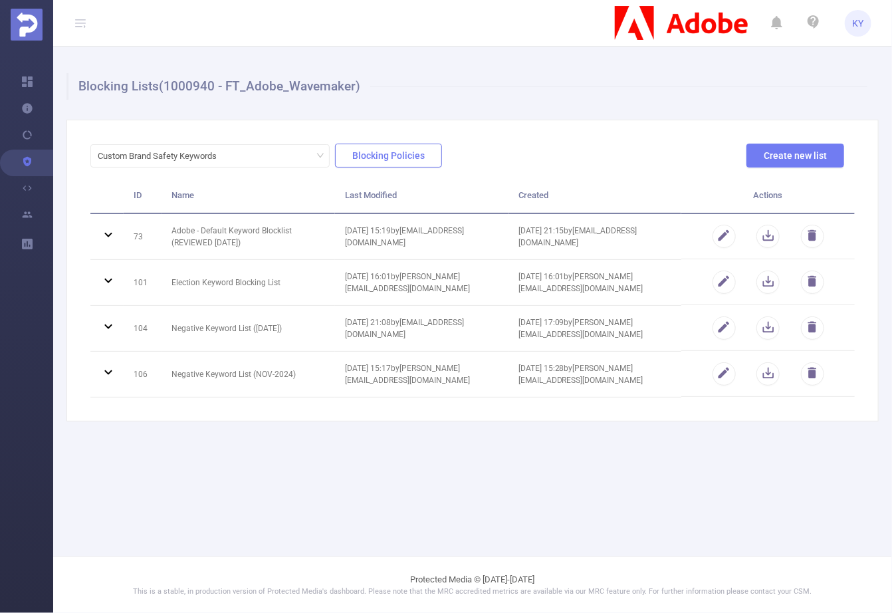
click at [381, 153] on button "Blocking Policies" at bounding box center [388, 156] width 107 height 24
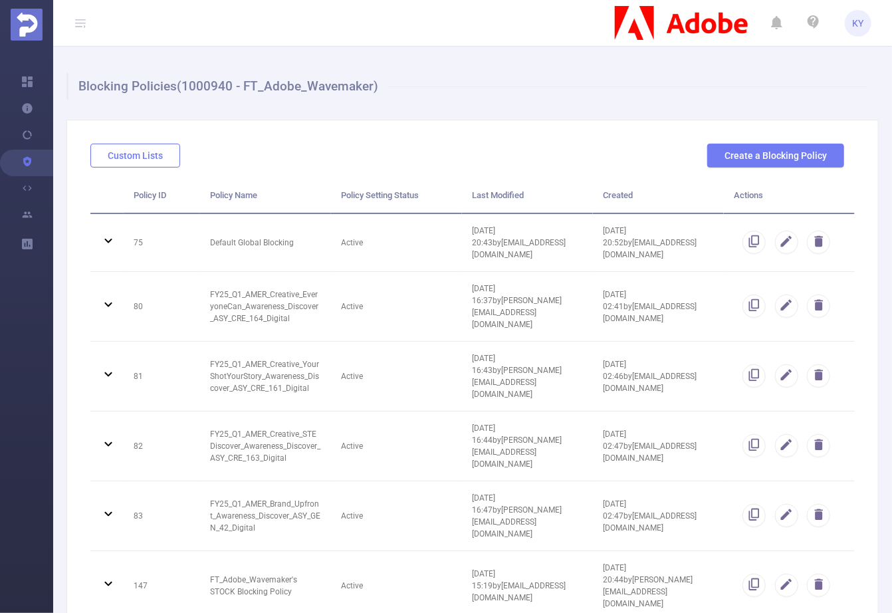
click at [156, 151] on button "Custom Lists" at bounding box center [135, 156] width 90 height 24
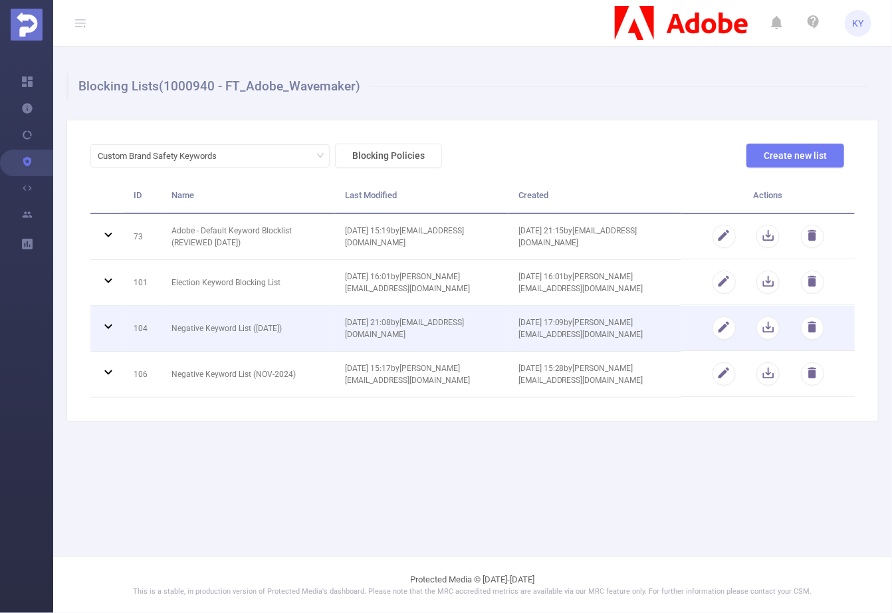
click at [292, 316] on td "Negative Keyword List (NOV 2024)" at bounding box center [248, 329] width 173 height 46
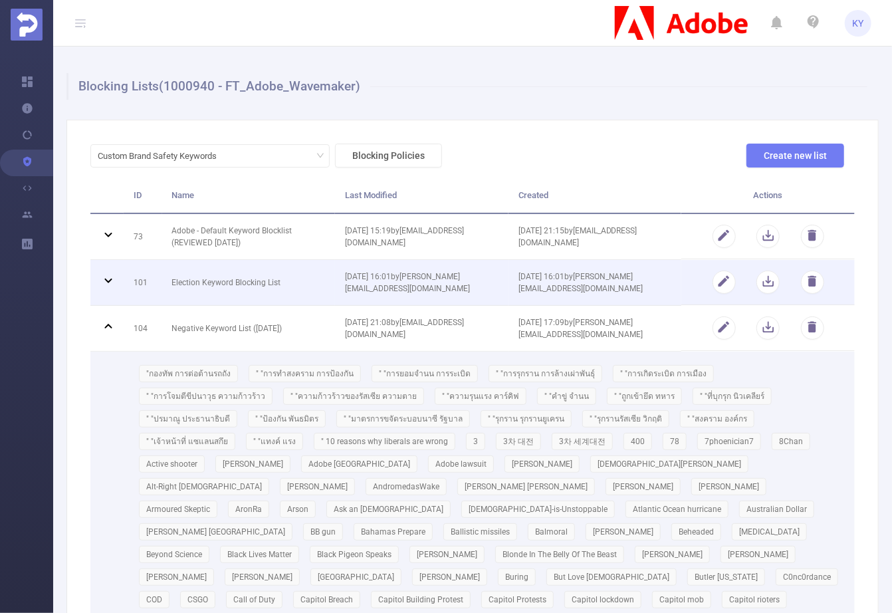
click at [296, 270] on td "Election Keyword Blocking List" at bounding box center [248, 283] width 173 height 46
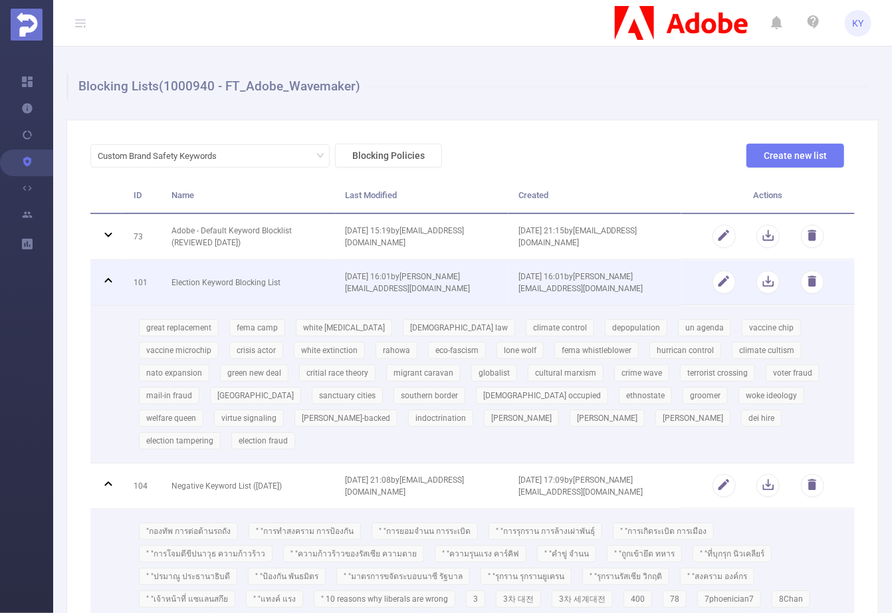
click at [294, 269] on td "Election Keyword Blocking List" at bounding box center [248, 283] width 173 height 46
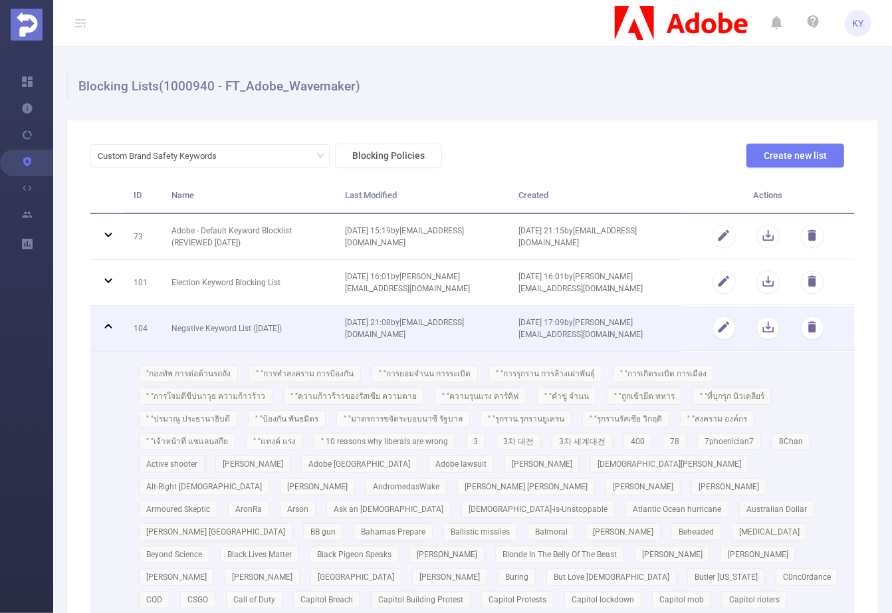
click at [292, 320] on td "Negative Keyword List (NOV 2024)" at bounding box center [248, 329] width 173 height 46
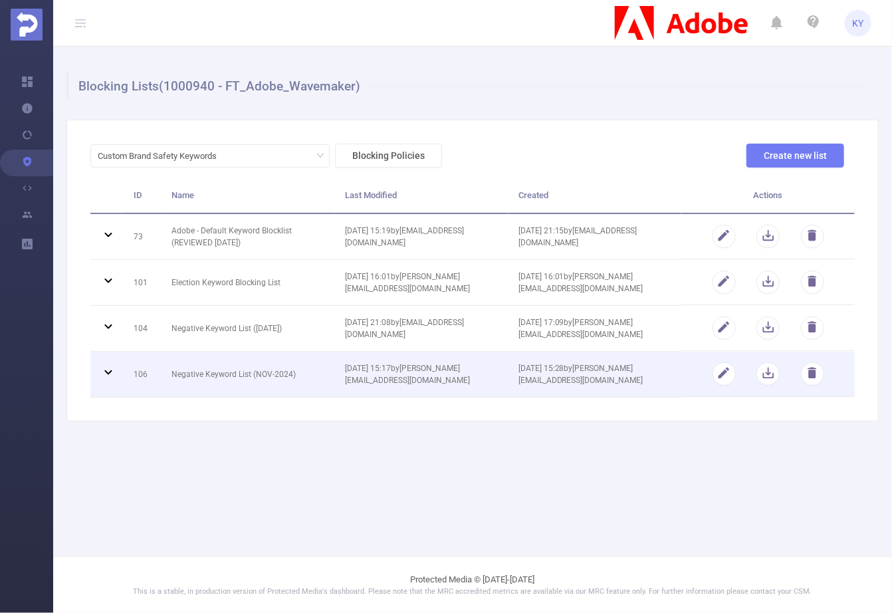
click at [303, 384] on td "Negative Keyword List (NOV-2024)" at bounding box center [248, 375] width 173 height 46
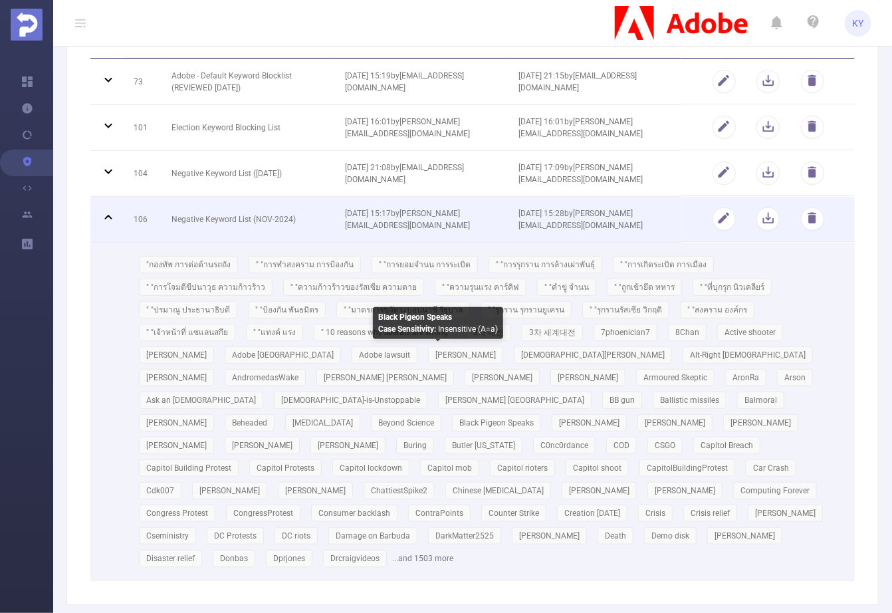
scroll to position [86, 0]
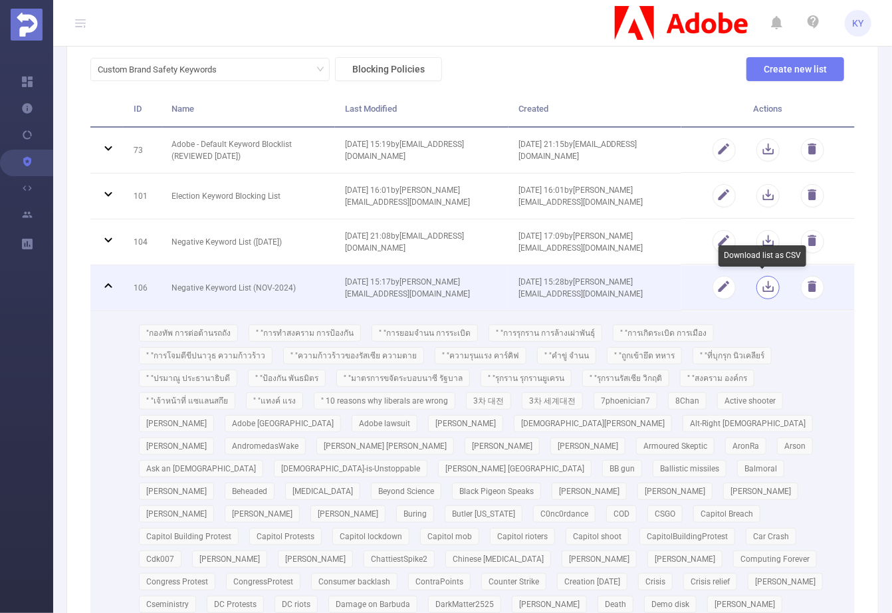
click at [760, 284] on button "button" at bounding box center [767, 287] width 23 height 23
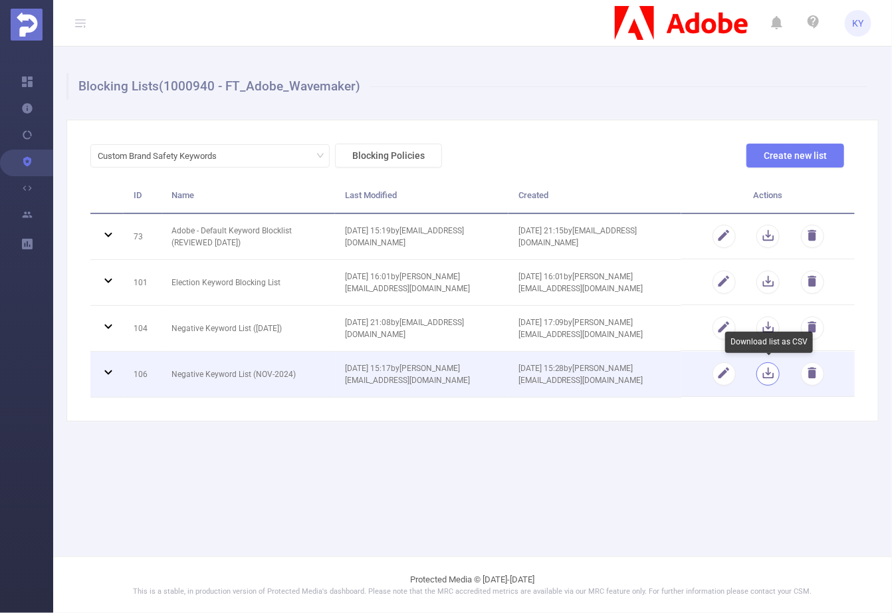
scroll to position [0, 0]
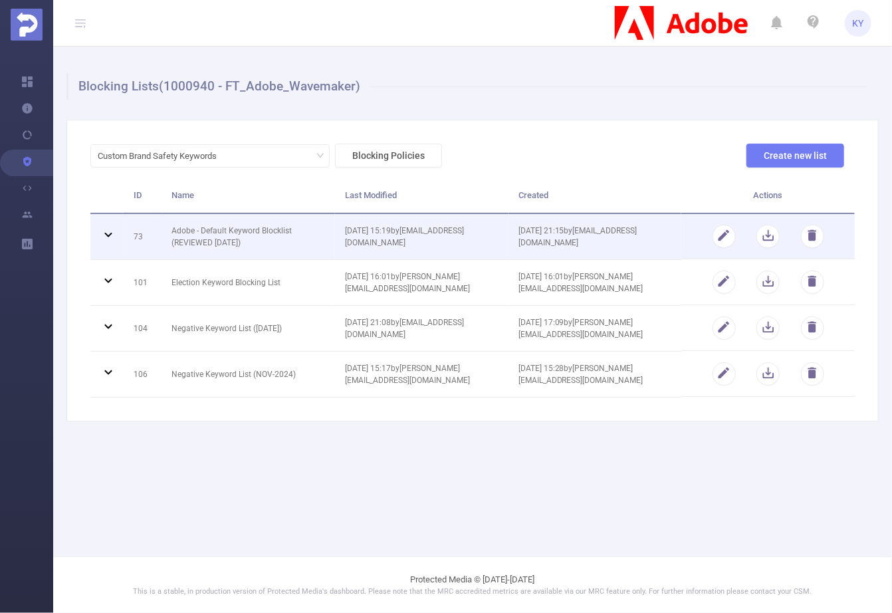
click at [619, 239] on td "01/12/2023 21:15 by kirill@protected.media" at bounding box center [594, 237] width 173 height 46
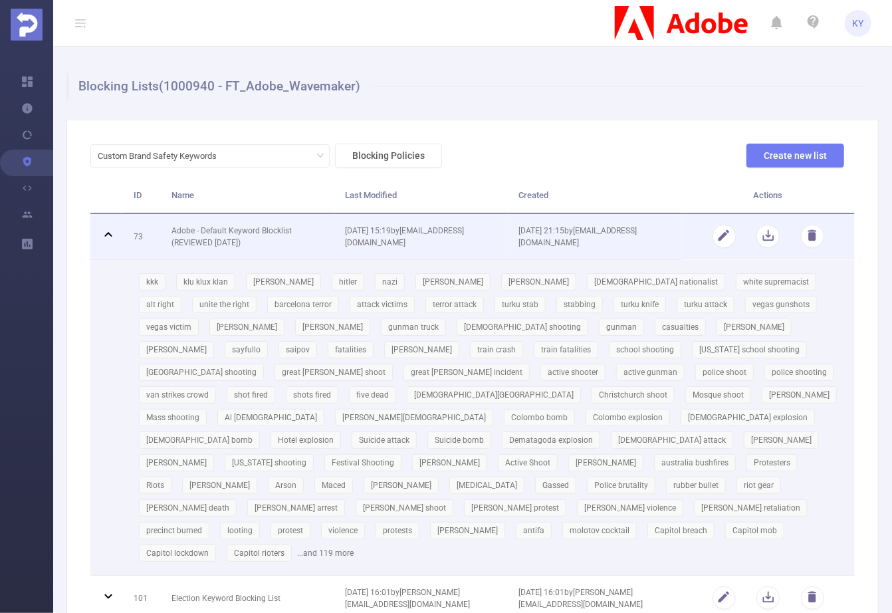
click at [618, 236] on td "01/12/2023 21:15 by kirill@protected.media" at bounding box center [594, 237] width 173 height 46
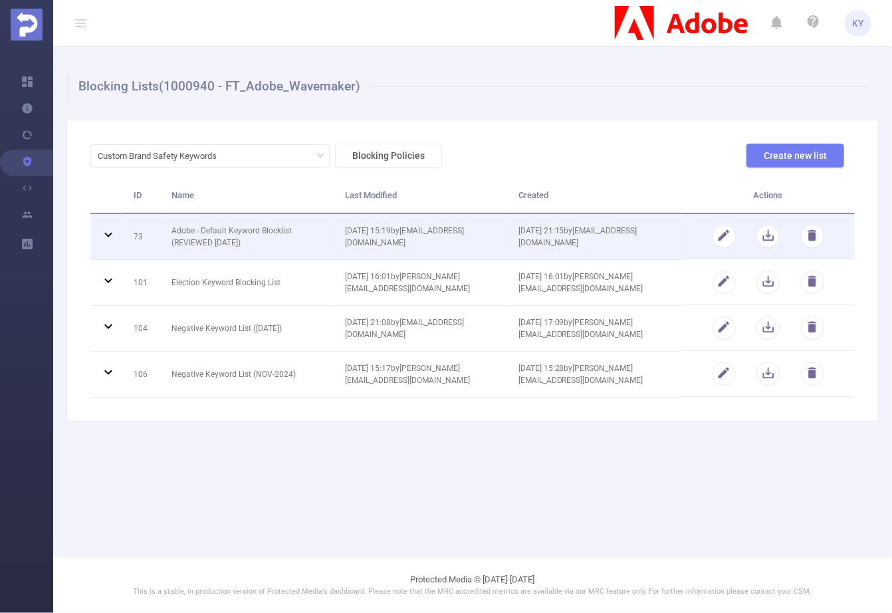
click at [445, 239] on td "26/11/2024 15:19 by kirill@protected.media" at bounding box center [421, 237] width 173 height 46
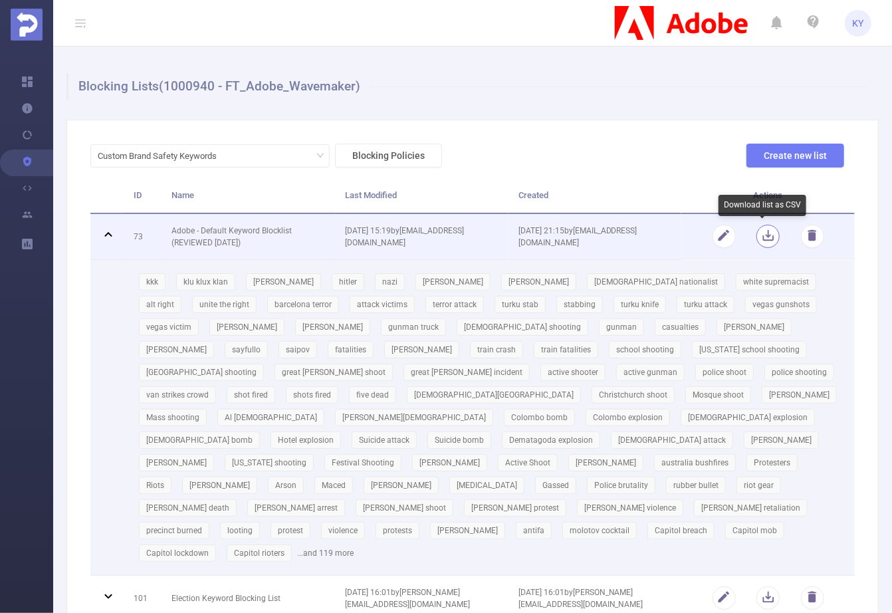
click at [760, 237] on button "button" at bounding box center [767, 236] width 23 height 23
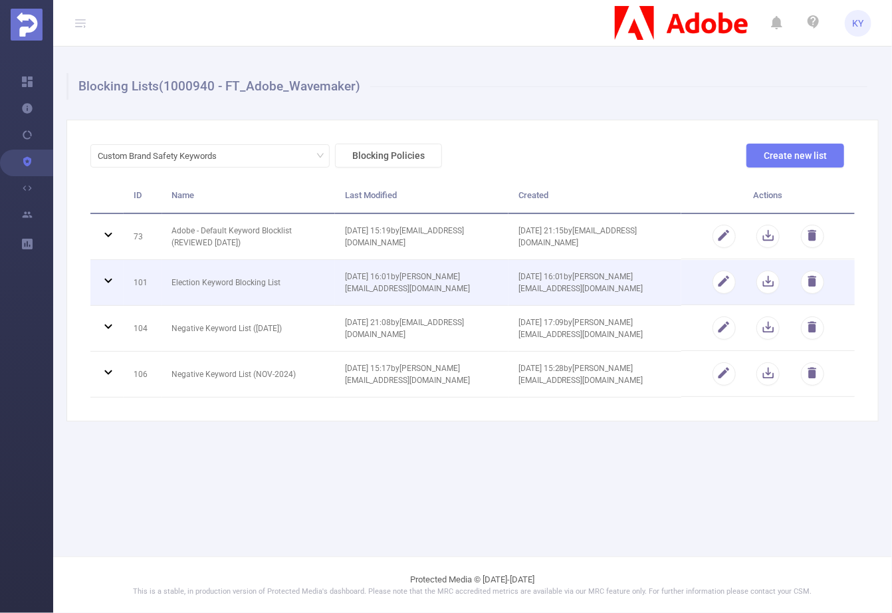
click at [284, 292] on td "Election Keyword Blocking List" at bounding box center [248, 283] width 173 height 46
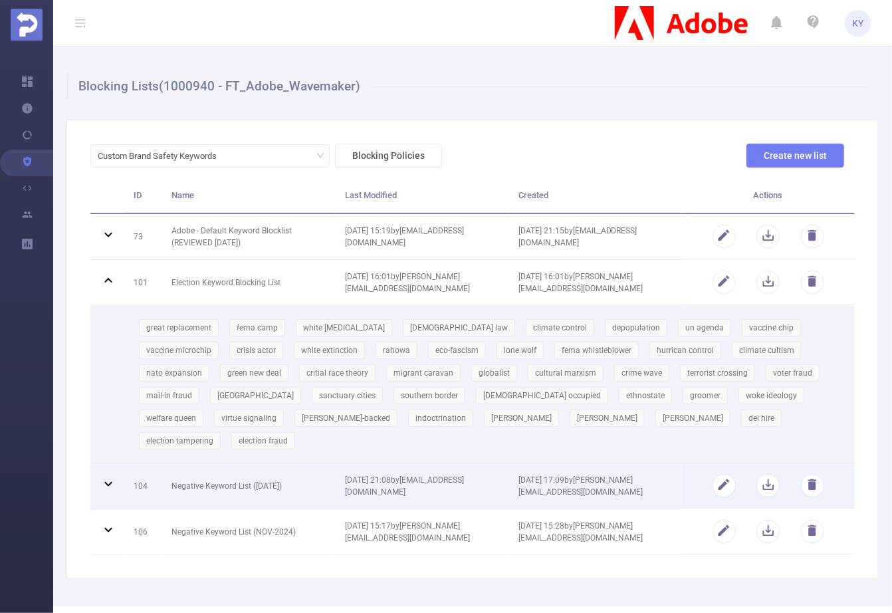
click at [274, 463] on td "Negative Keyword List (NOV 2024)" at bounding box center [248, 486] width 173 height 46
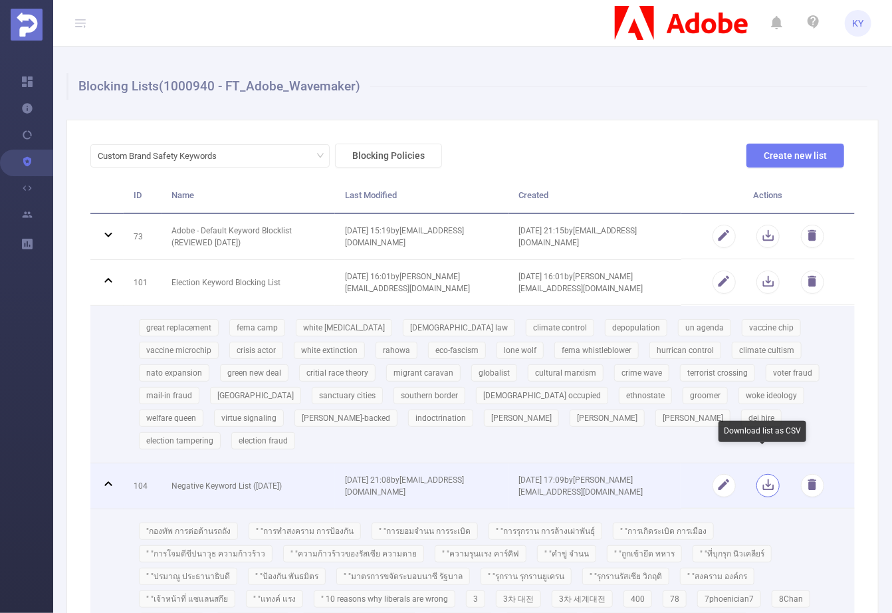
click at [764, 474] on button "button" at bounding box center [767, 485] width 23 height 23
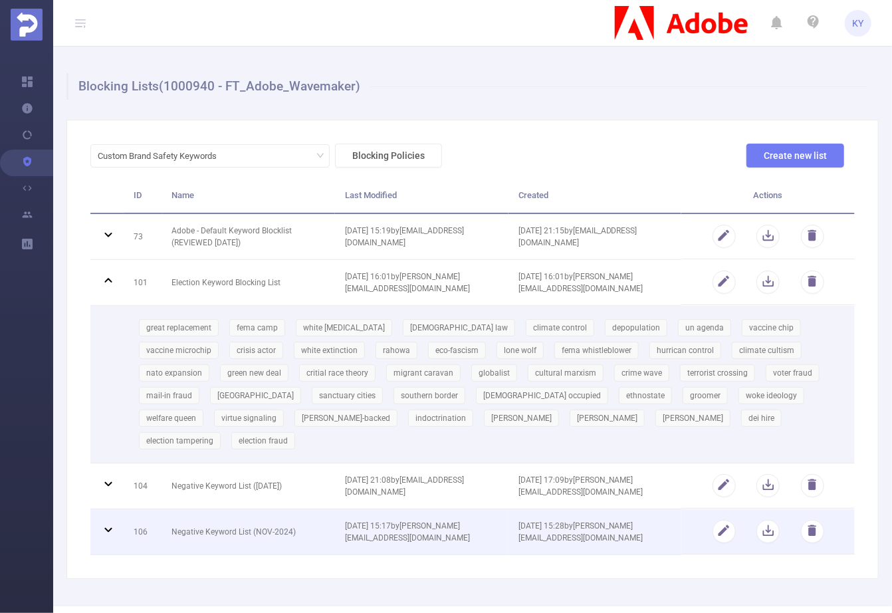
click at [356, 524] on td "18/03/2025 15:17 by ashley@protected.media" at bounding box center [421, 532] width 173 height 46
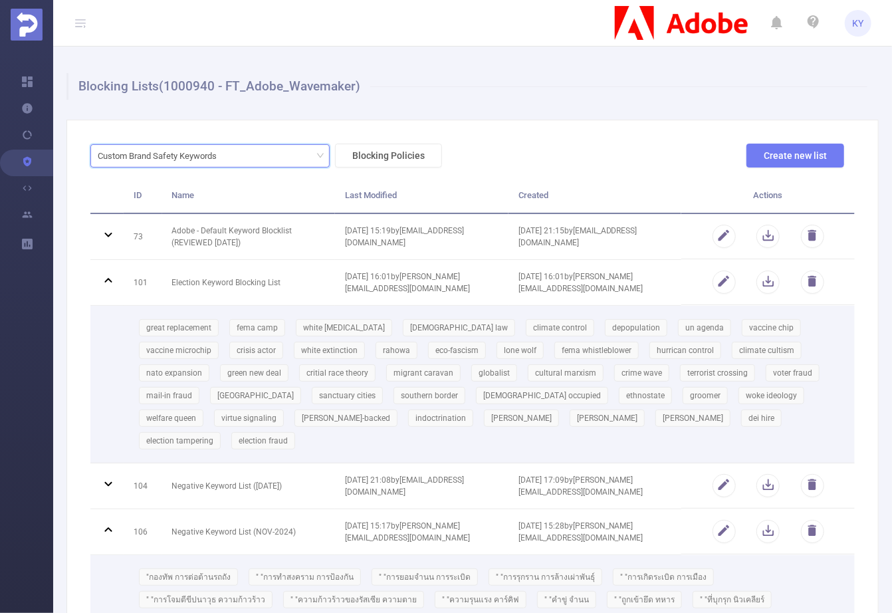
click at [209, 154] on div "Custom Brand Safety Keywords" at bounding box center [162, 156] width 128 height 22
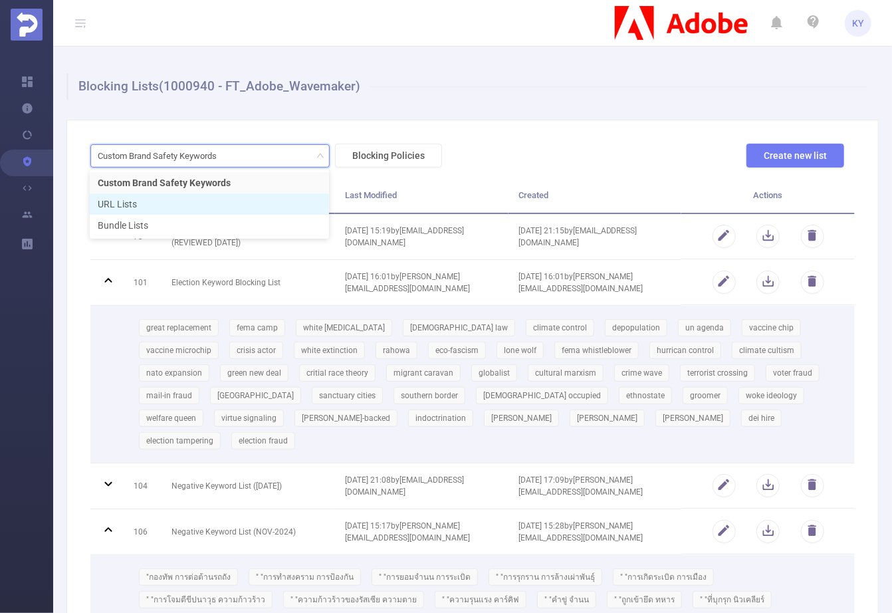
click at [192, 205] on li "URL Lists" at bounding box center [209, 203] width 239 height 21
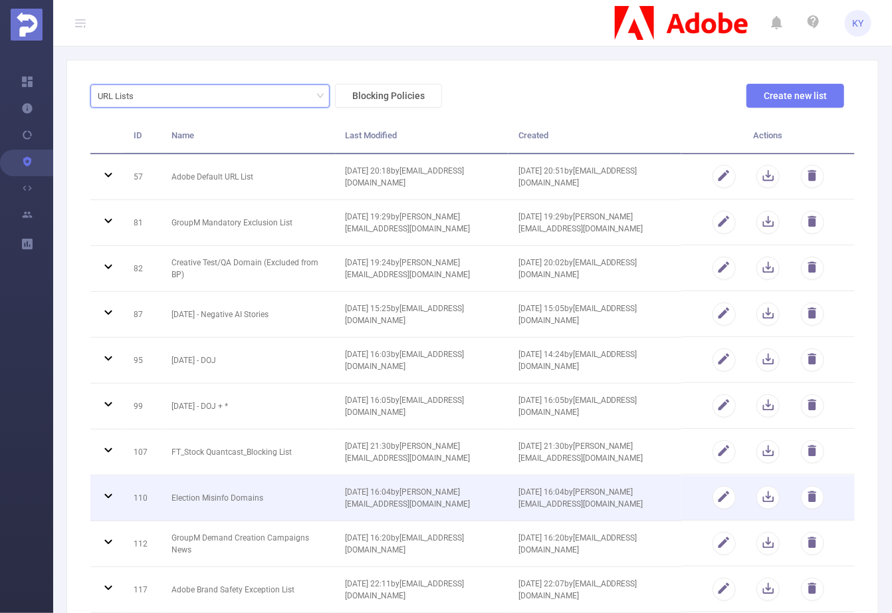
scroll to position [164, 0]
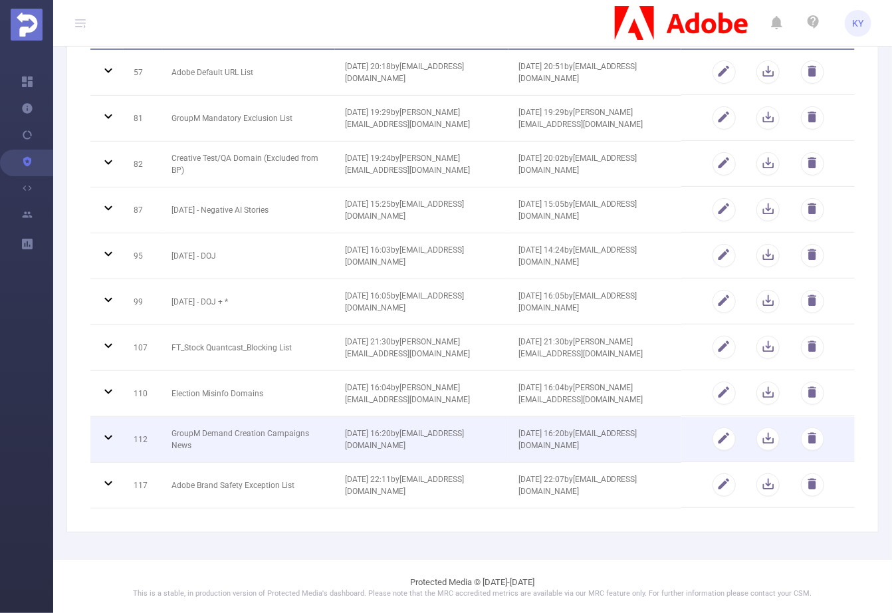
click at [290, 426] on td "GroupM Demand Creation Campaigns News" at bounding box center [248, 440] width 173 height 46
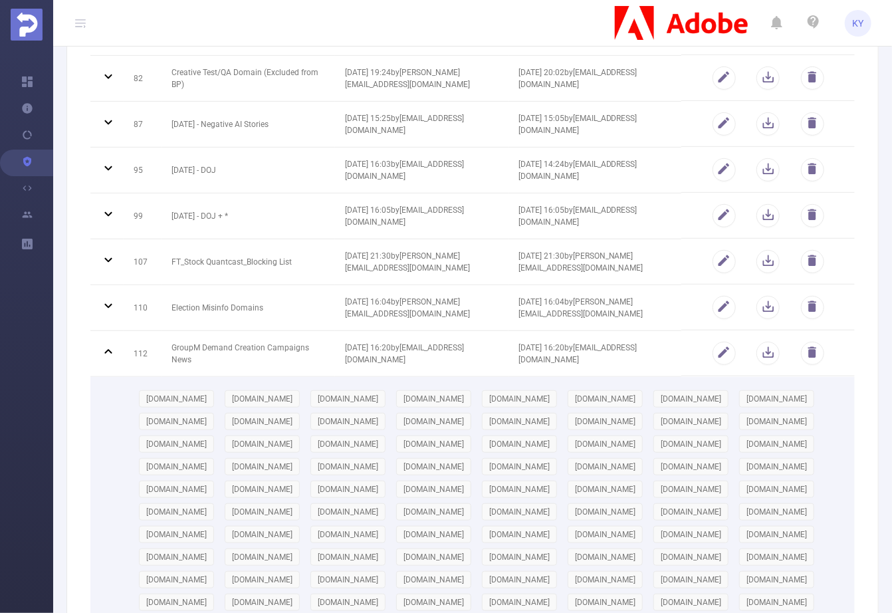
scroll to position [401, 0]
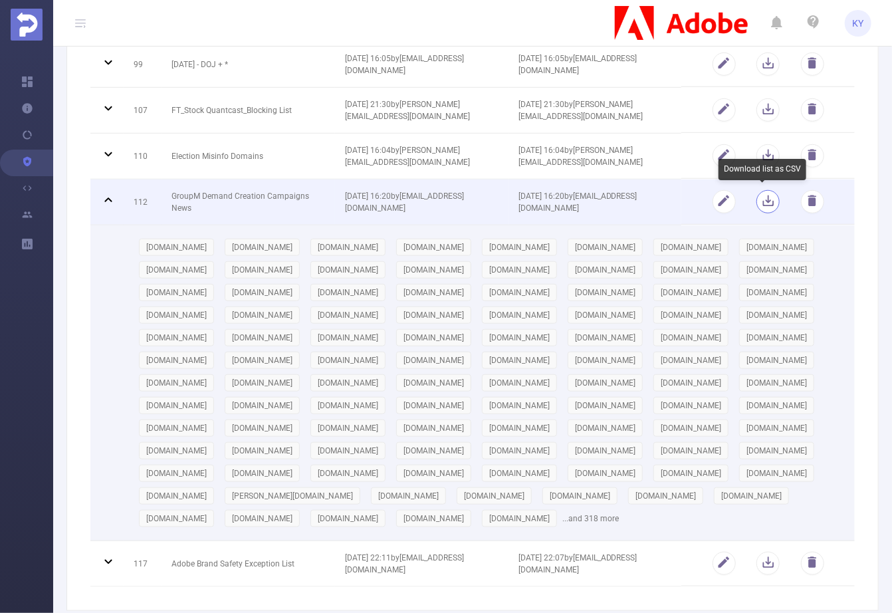
click at [760, 197] on button "button" at bounding box center [767, 201] width 23 height 23
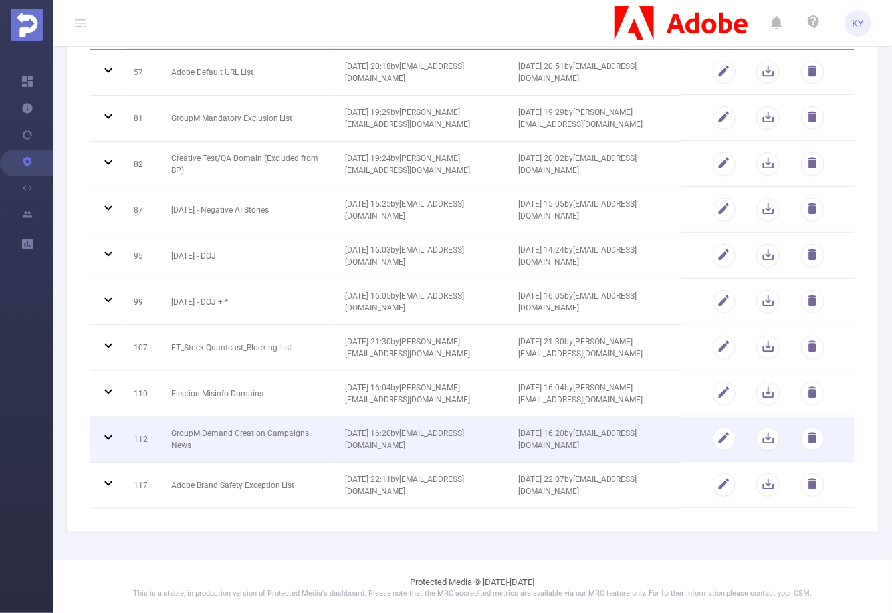
click at [264, 443] on td "GroupM Demand Creation Campaigns News" at bounding box center [248, 440] width 173 height 46
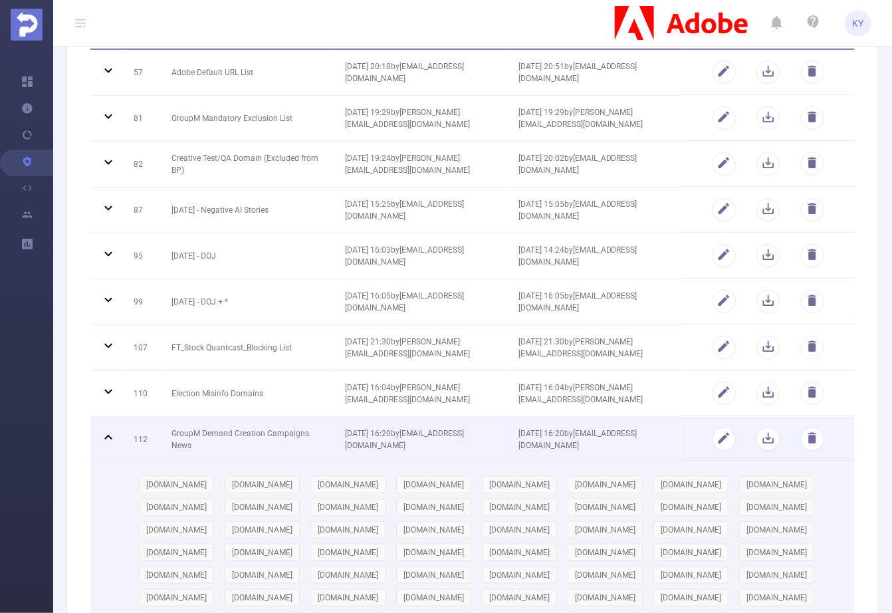
scroll to position [272, 0]
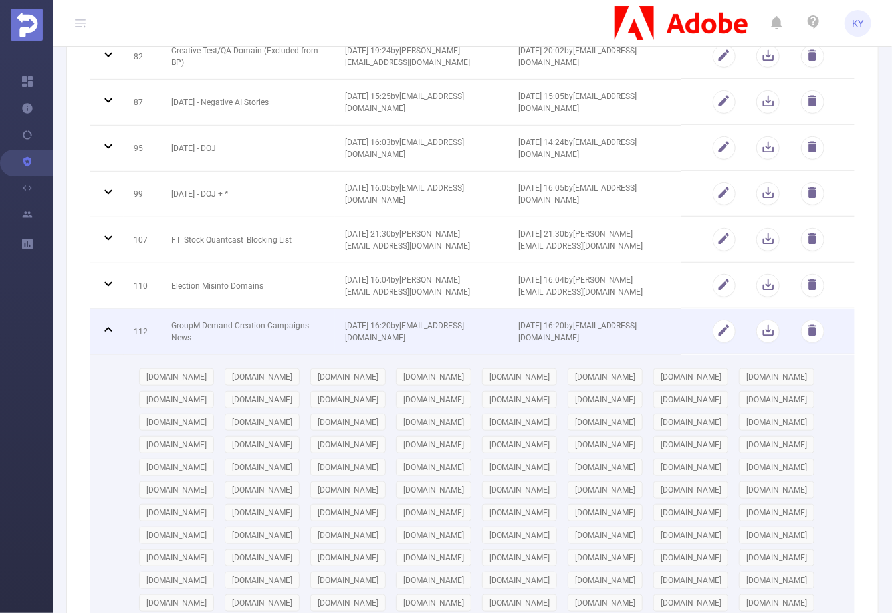
click at [295, 322] on td "GroupM Demand Creation Campaigns News" at bounding box center [248, 332] width 173 height 46
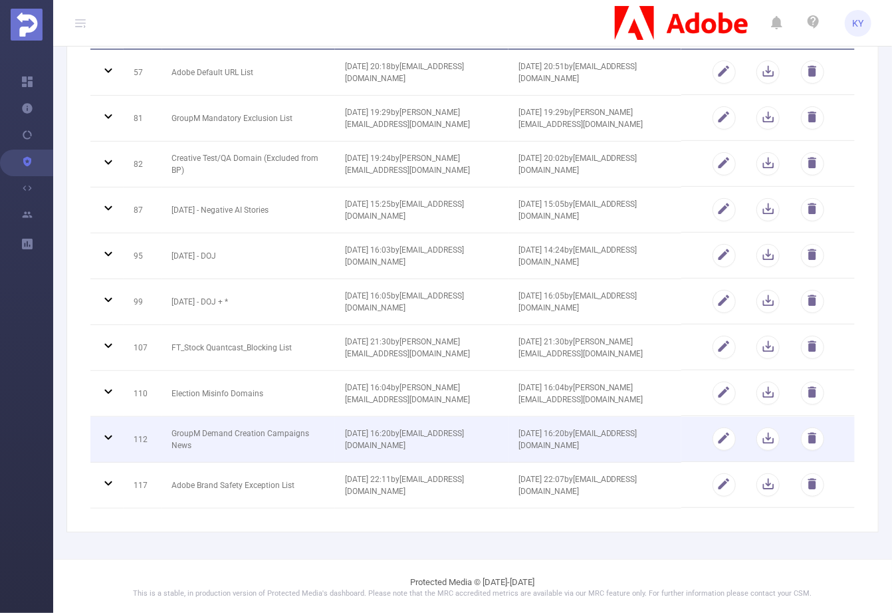
click at [295, 322] on td "June 2024 - DOJ + *" at bounding box center [248, 302] width 173 height 46
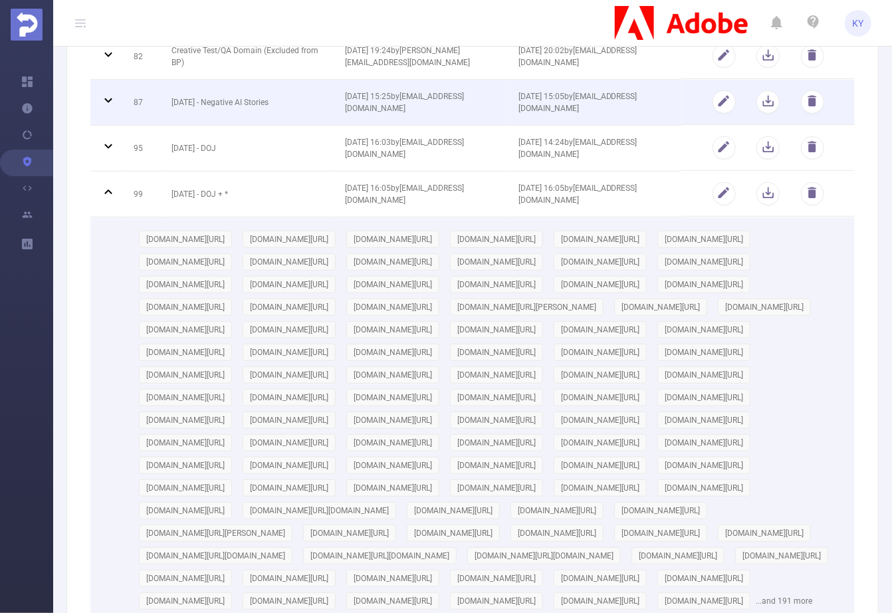
drag, startPoint x: 243, startPoint y: 195, endPoint x: 249, endPoint y: 205, distance: 11.3
click at [245, 197] on td "June 2024 - DOJ + *" at bounding box center [248, 194] width 173 height 46
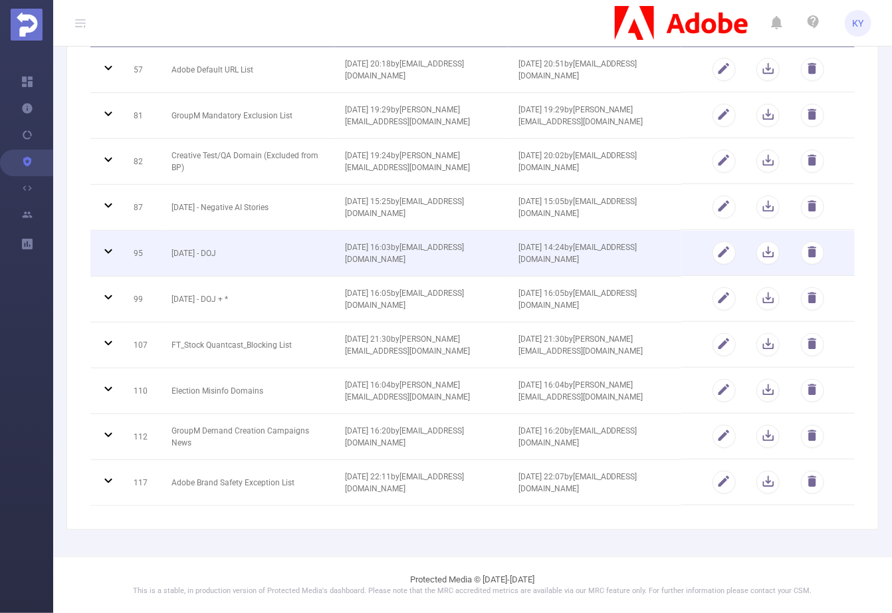
scroll to position [164, 0]
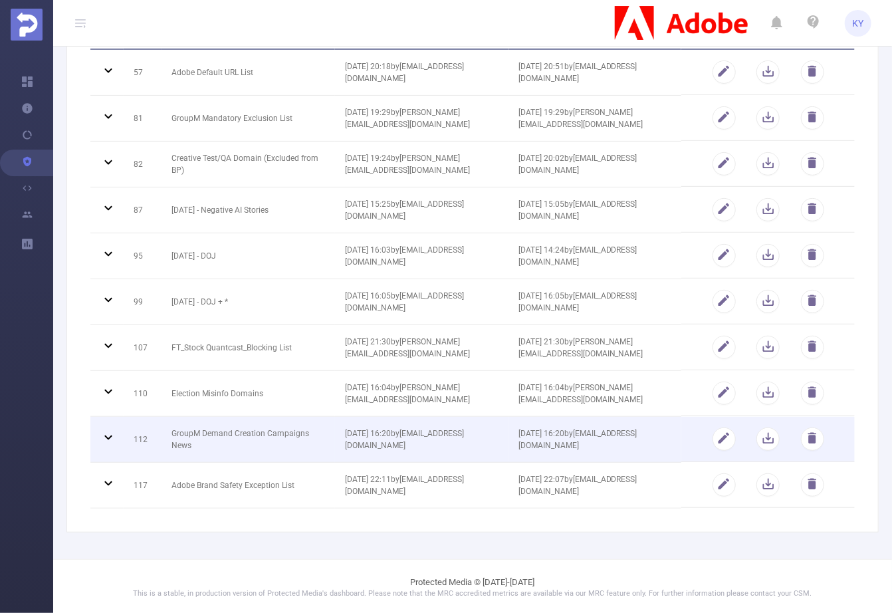
click at [276, 441] on td "GroupM Demand Creation Campaigns News" at bounding box center [248, 440] width 173 height 46
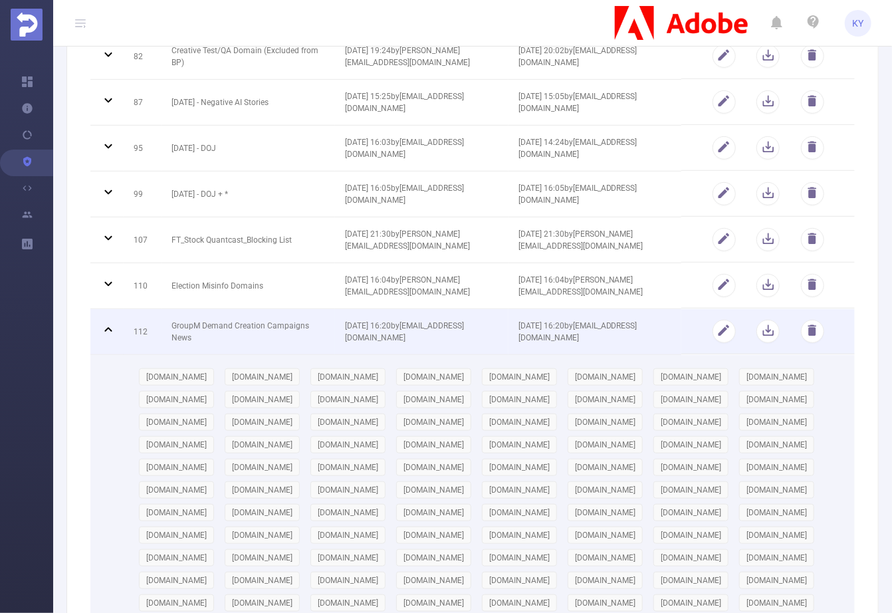
click at [631, 316] on td "26/11/2024 16:20 by kirill@protected.media" at bounding box center [594, 332] width 173 height 46
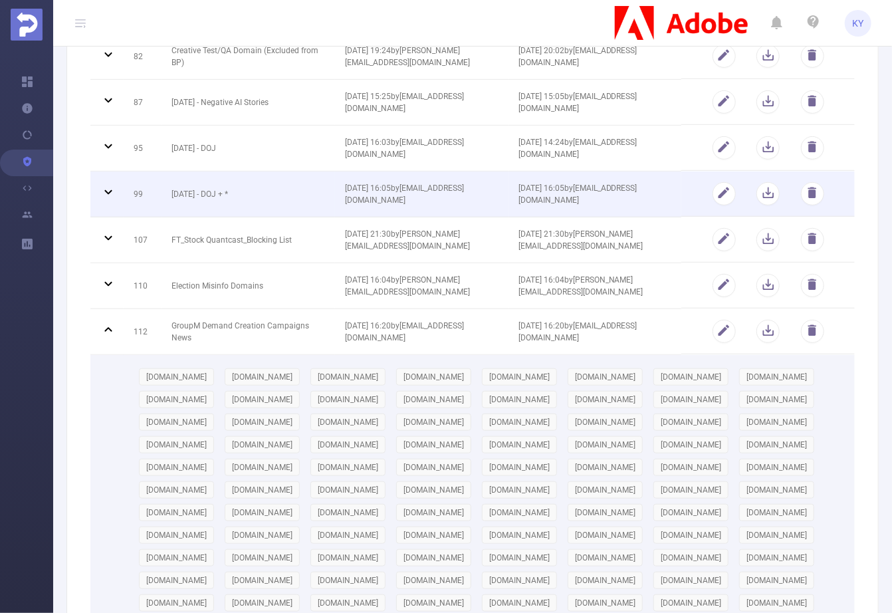
scroll to position [164, 0]
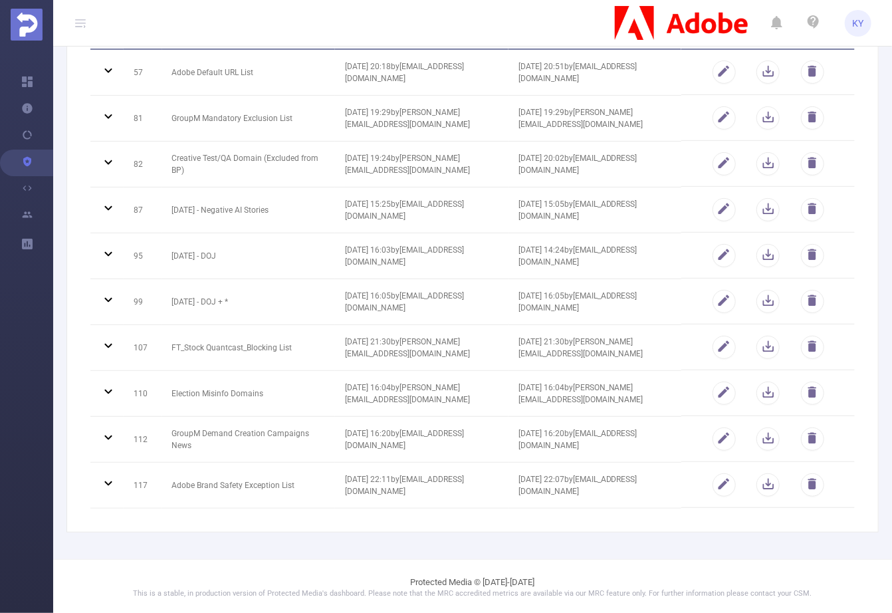
click at [281, 458] on td "GroupM Demand Creation Campaigns News" at bounding box center [248, 440] width 173 height 46
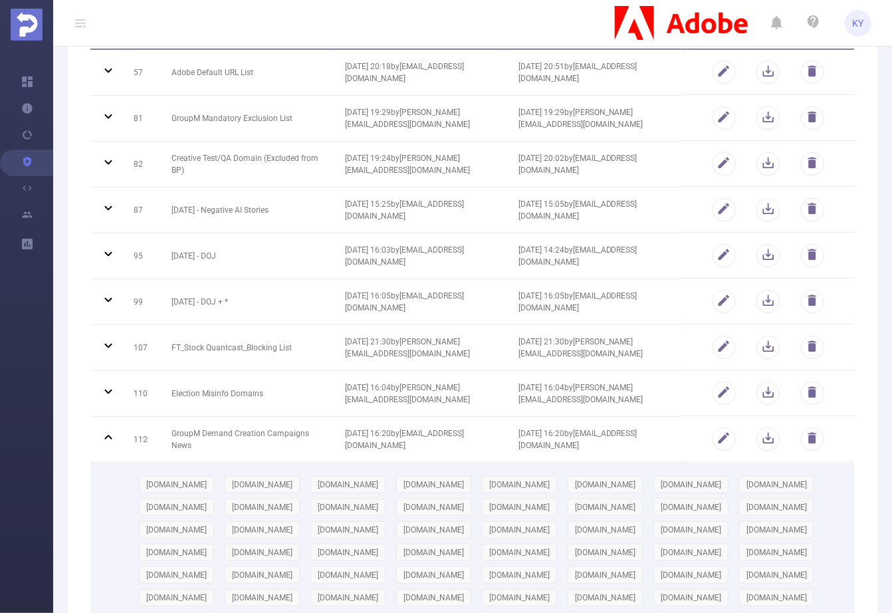
scroll to position [272, 0]
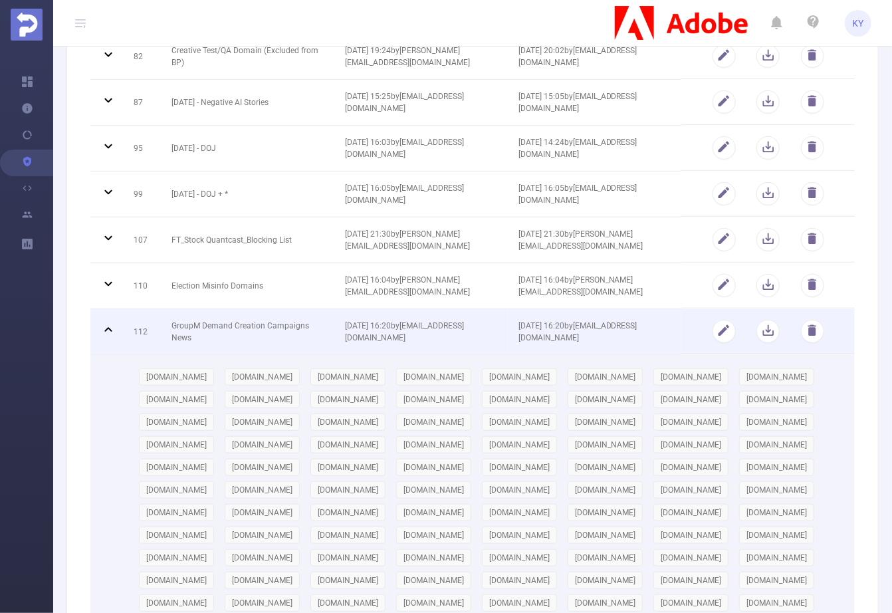
click at [585, 328] on span "26/11/2024 16:20 by kirill@protected.media" at bounding box center [577, 331] width 119 height 21
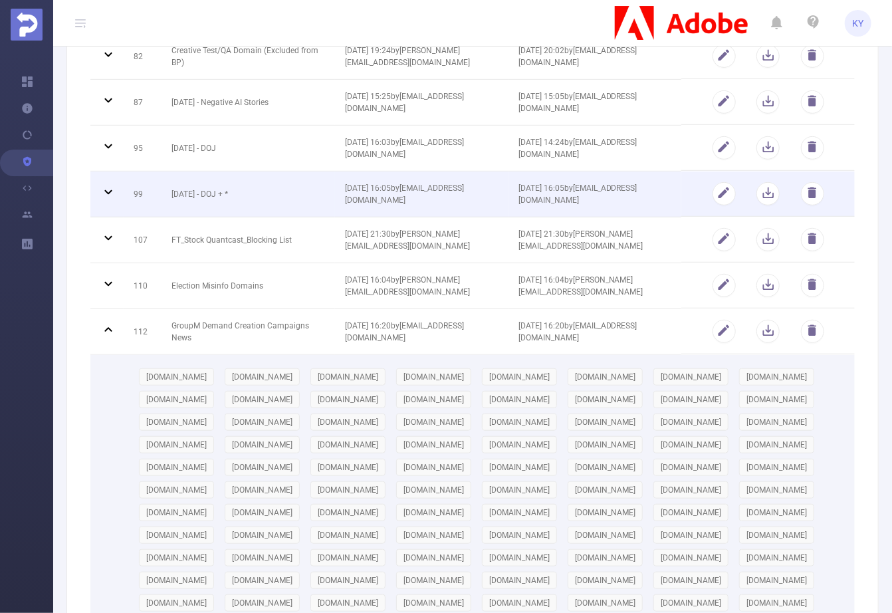
scroll to position [164, 0]
